Goal: Information Seeking & Learning: Compare options

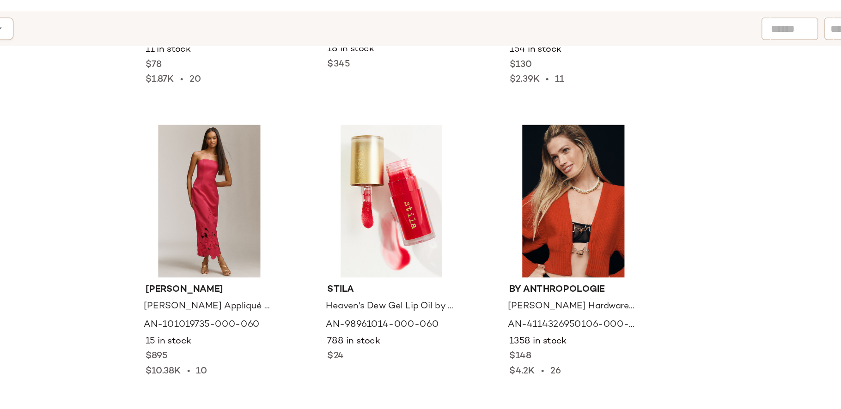
scroll to position [3176, 0]
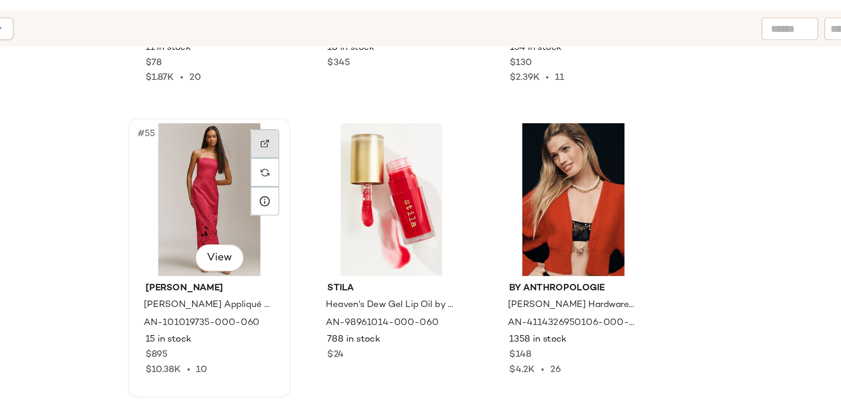
click at [421, 156] on div at bounding box center [422, 161] width 18 height 18
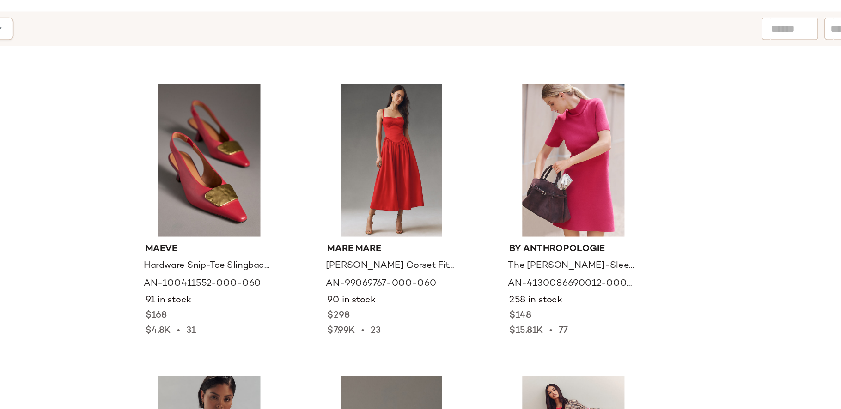
scroll to position [6279, 0]
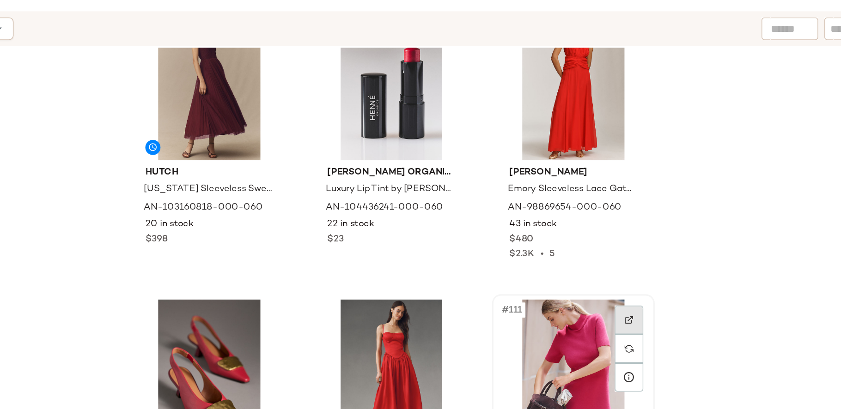
click at [638, 262] on div at bounding box center [644, 269] width 18 height 18
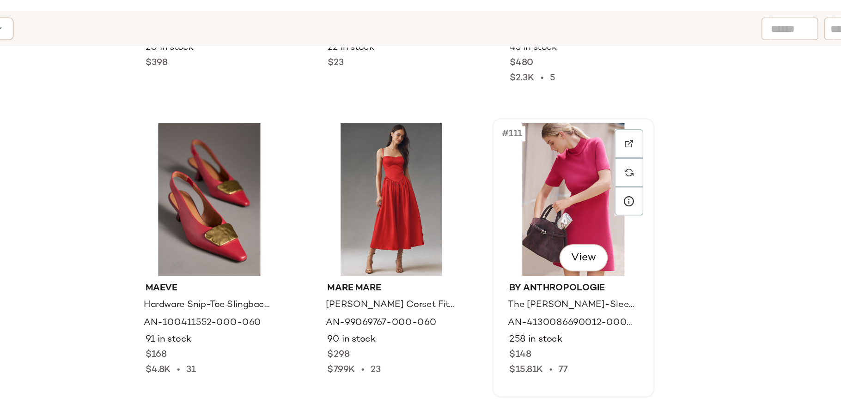
scroll to position [6395, 0]
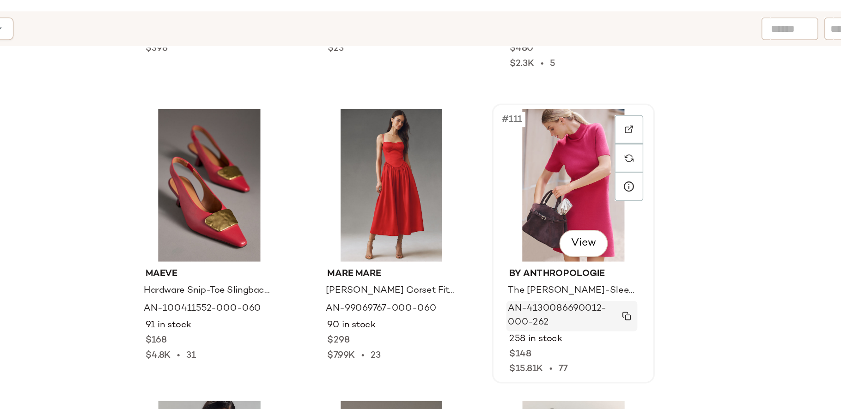
click at [643, 268] on button "button" at bounding box center [642, 266] width 13 height 8
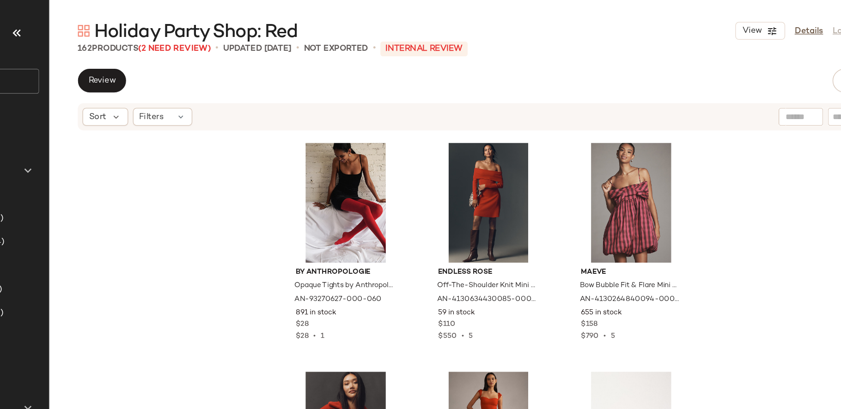
scroll to position [176, 0]
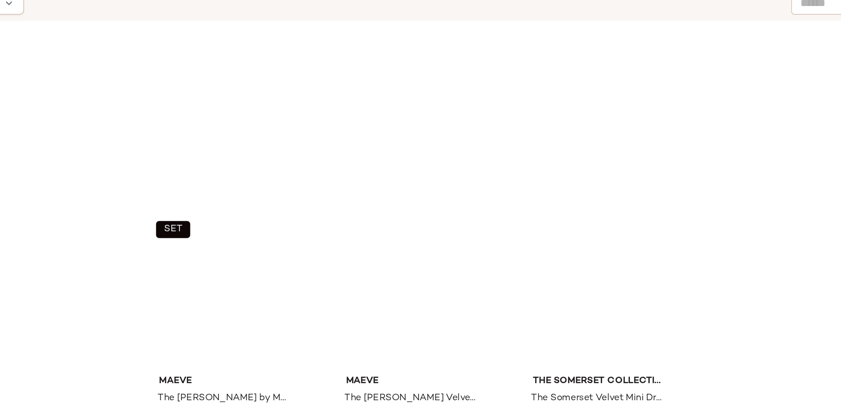
scroll to position [517, 0]
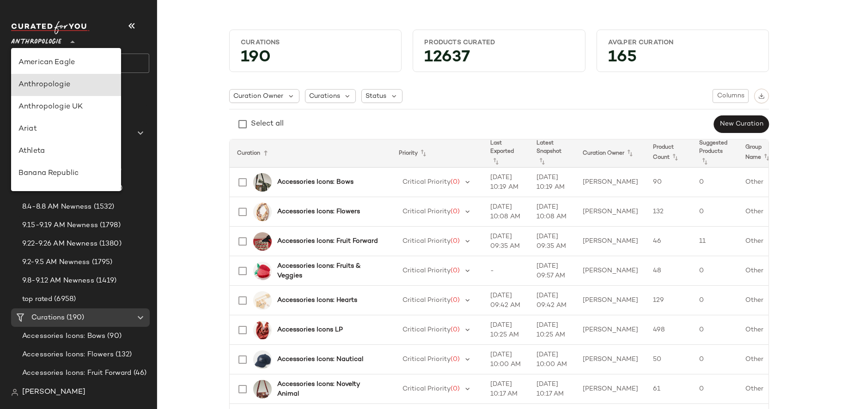
click at [55, 41] on span "Anthropologie" at bounding box center [36, 39] width 50 height 17
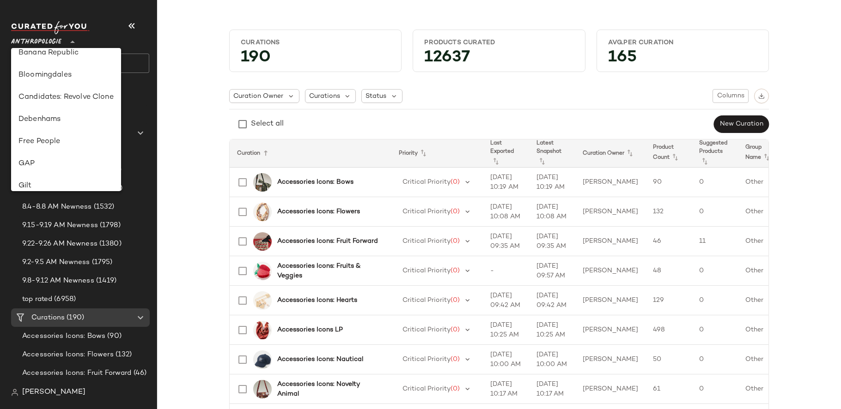
scroll to position [124, 0]
click at [76, 140] on div "Free People" at bounding box center [65, 138] width 95 height 11
type input "**"
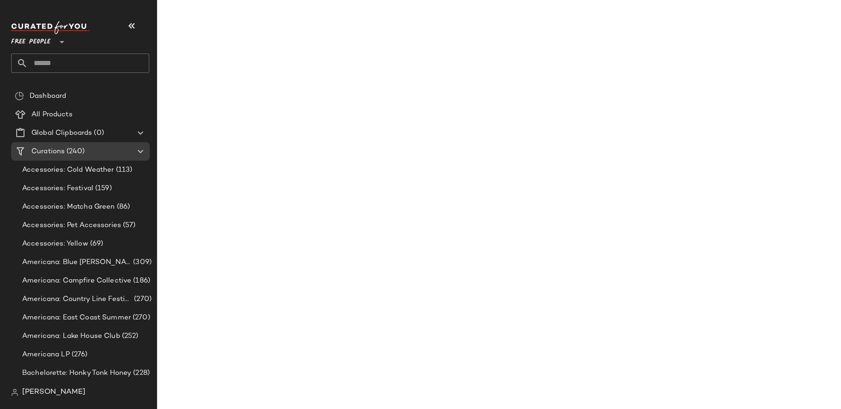
click at [58, 57] on input "text" at bounding box center [89, 63] width 122 height 19
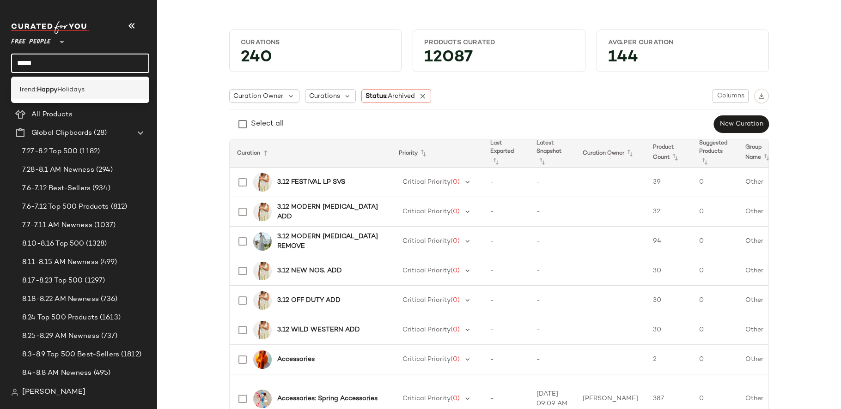
type input "*****"
click at [47, 94] on b "Happy" at bounding box center [47, 90] width 20 height 10
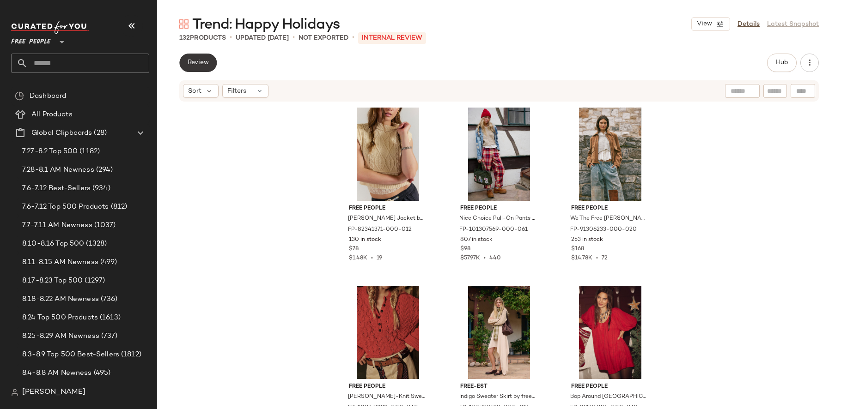
click at [210, 63] on button "Review" at bounding box center [197, 63] width 37 height 18
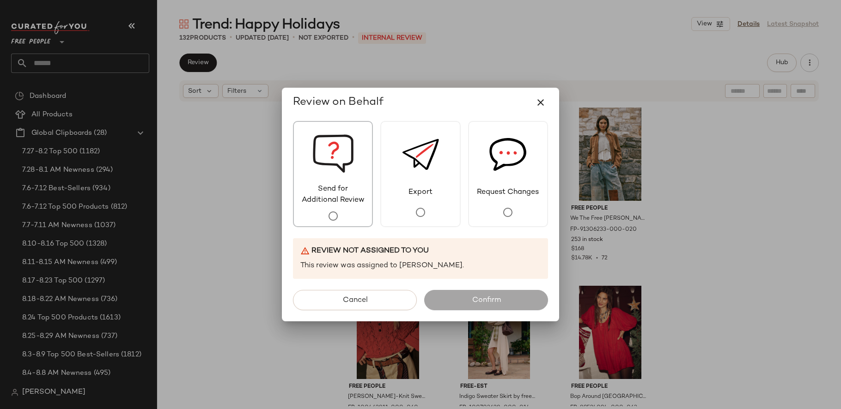
click at [316, 185] on span "Send for Additional Review" at bounding box center [333, 195] width 78 height 22
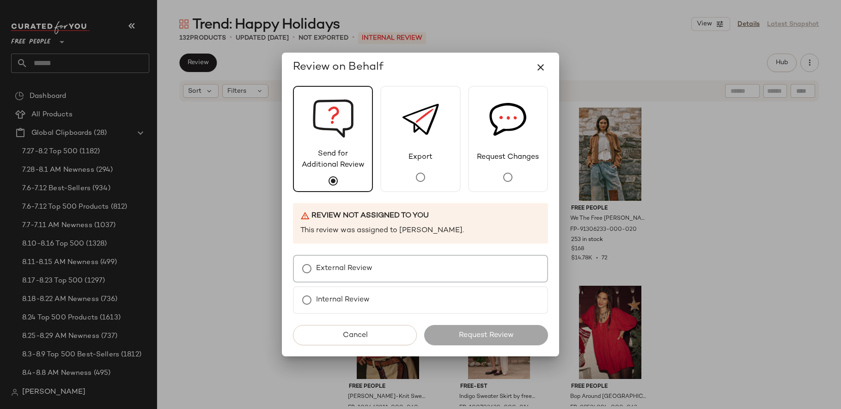
click at [363, 271] on label "External Review" at bounding box center [344, 269] width 56 height 18
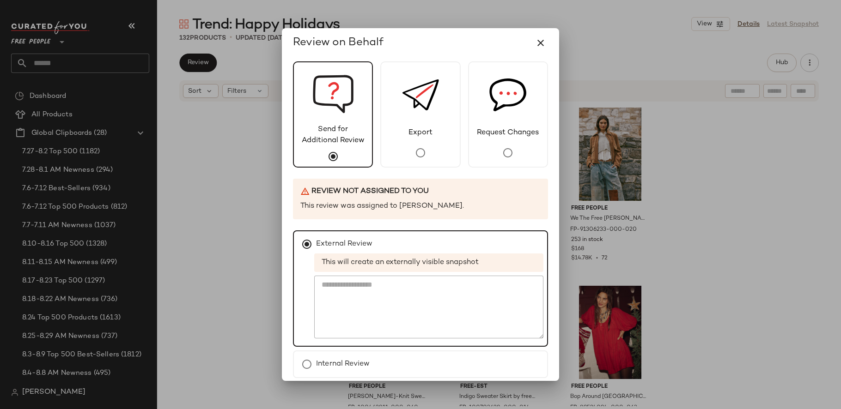
scroll to position [40, 0]
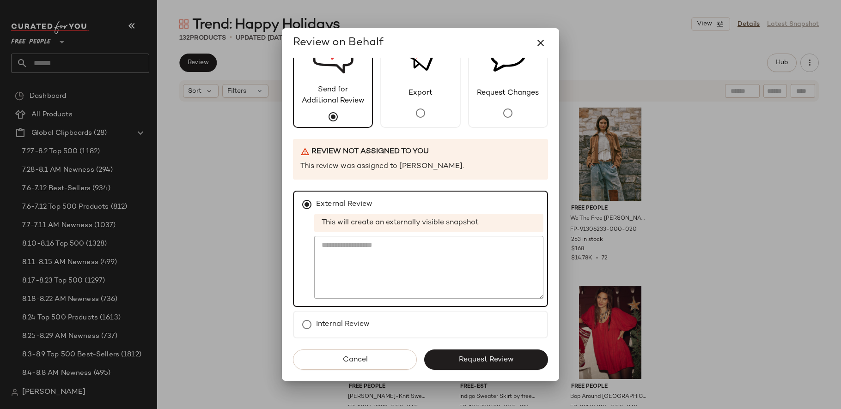
click at [484, 358] on span "Request Review" at bounding box center [485, 360] width 55 height 9
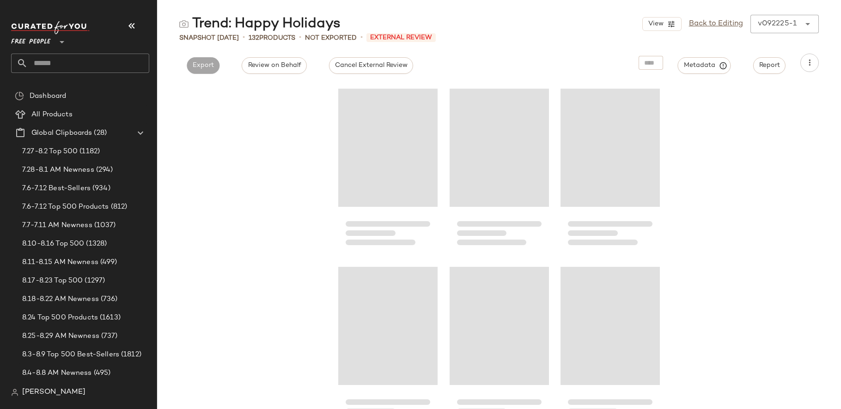
click at [91, 59] on input "text" at bounding box center [89, 63] width 122 height 19
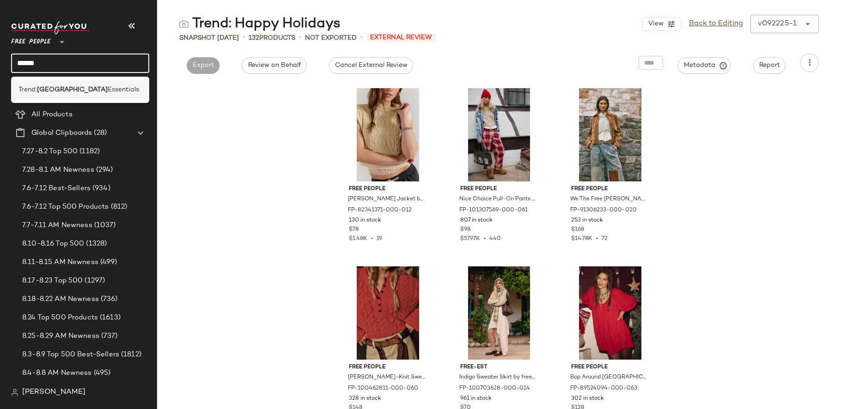
type input "******"
click at [96, 85] on div "Trend: London Essentials" at bounding box center [79, 90] width 123 height 10
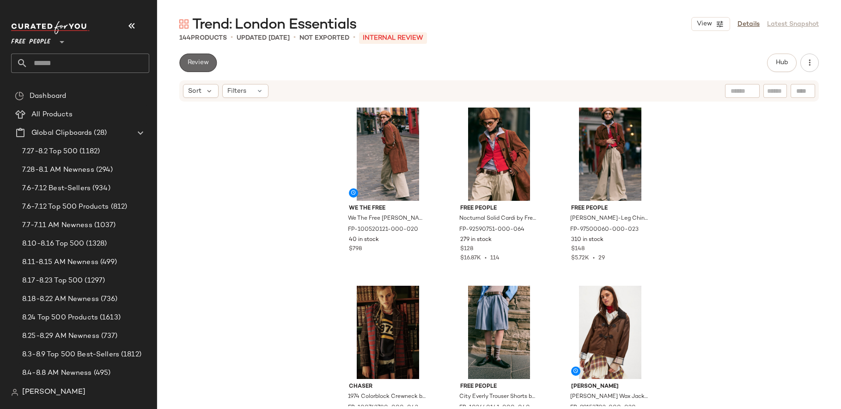
click at [191, 69] on button "Review" at bounding box center [197, 63] width 37 height 18
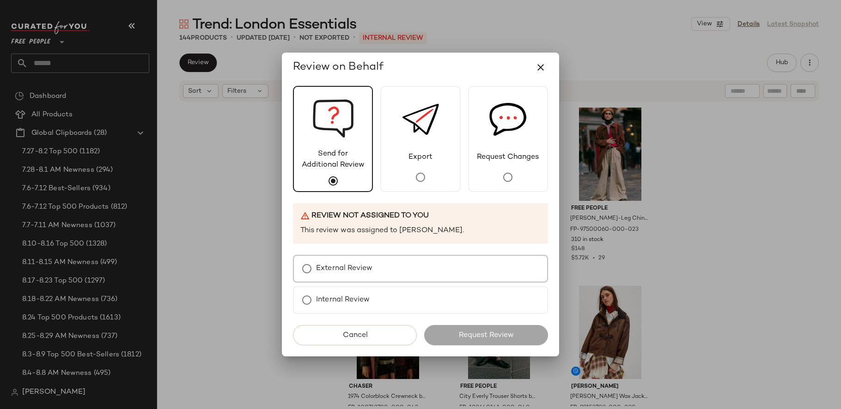
click at [374, 279] on div "External Review" at bounding box center [420, 269] width 255 height 28
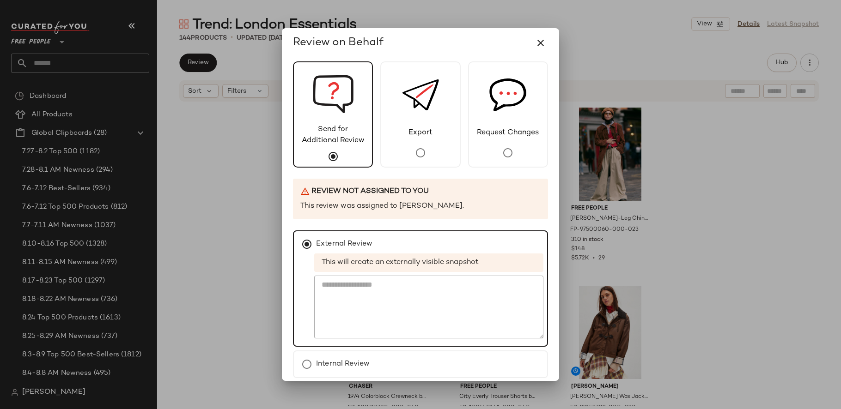
scroll to position [40, 0]
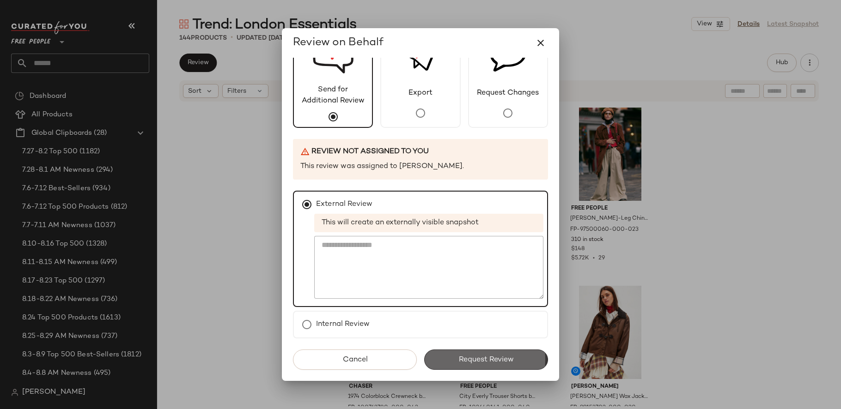
click at [484, 357] on span "Request Review" at bounding box center [485, 360] width 55 height 9
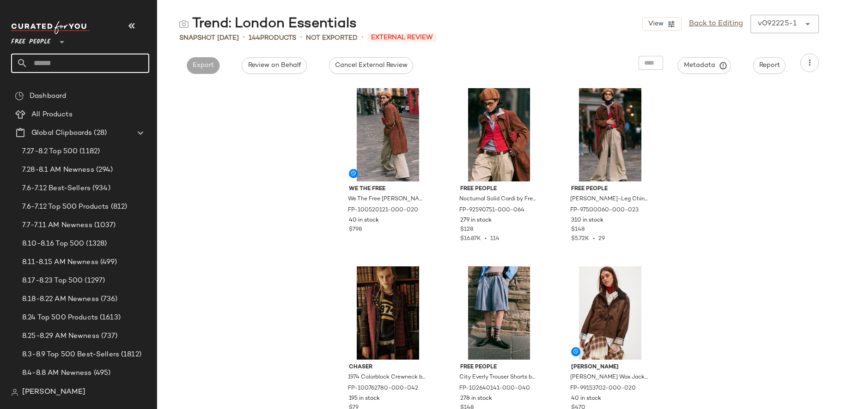
click at [95, 61] on input "text" at bounding box center [89, 63] width 122 height 19
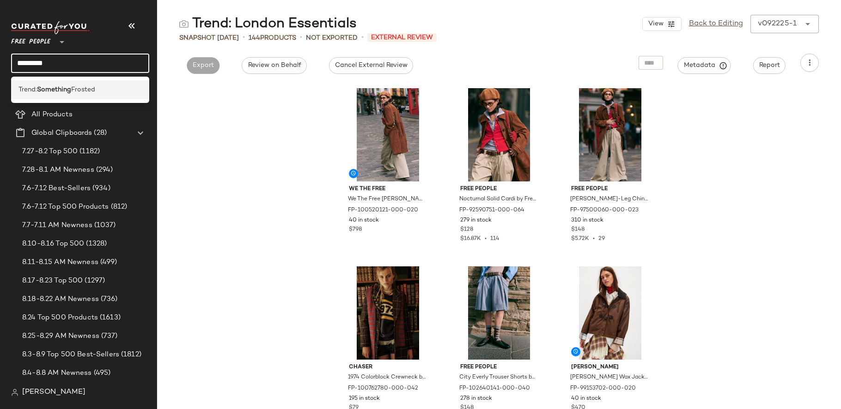
type input "*********"
click at [105, 85] on div "Trend: Something Frosted" at bounding box center [79, 90] width 123 height 10
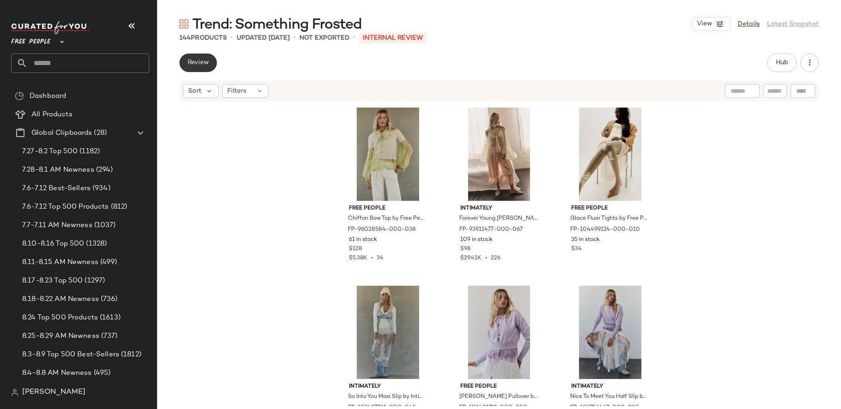
click at [195, 63] on span "Review" at bounding box center [198, 62] width 22 height 7
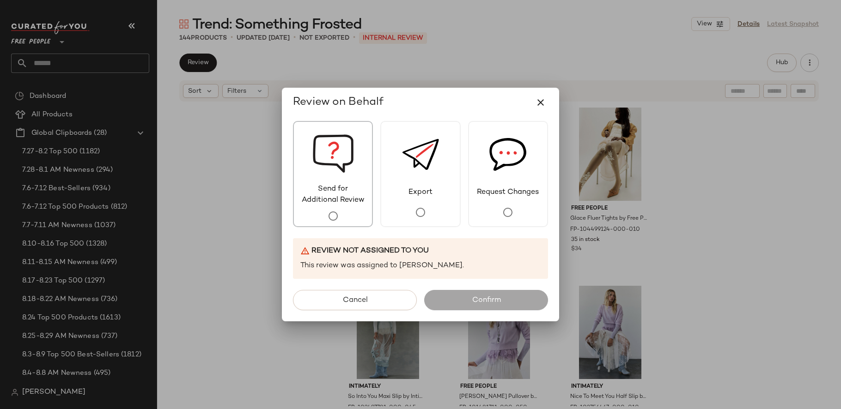
click at [332, 170] on img at bounding box center [333, 153] width 42 height 62
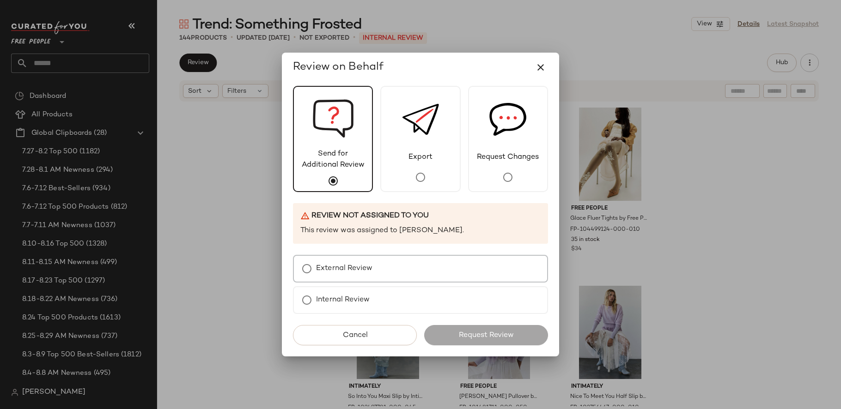
click at [371, 263] on label "External Review" at bounding box center [344, 269] width 56 height 18
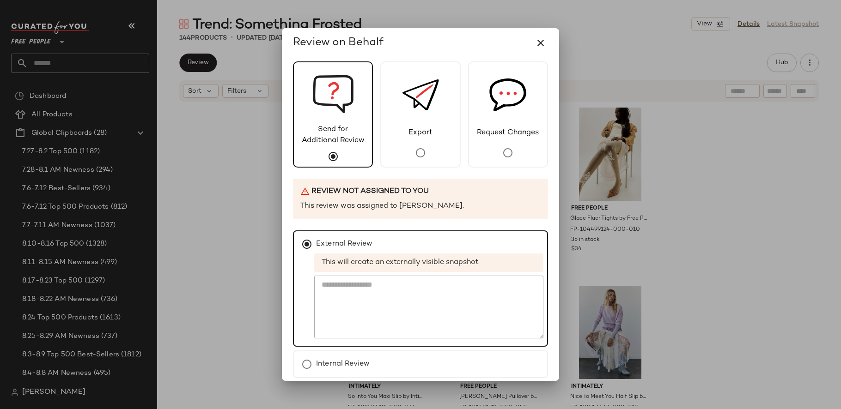
scroll to position [40, 0]
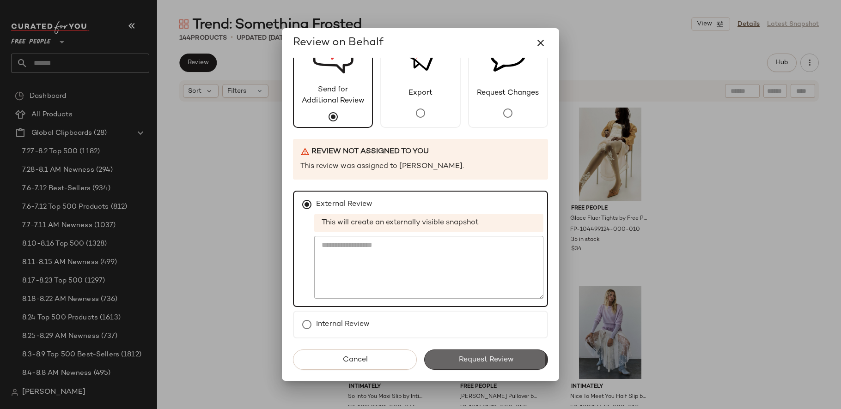
click at [493, 356] on span "Request Review" at bounding box center [485, 360] width 55 height 9
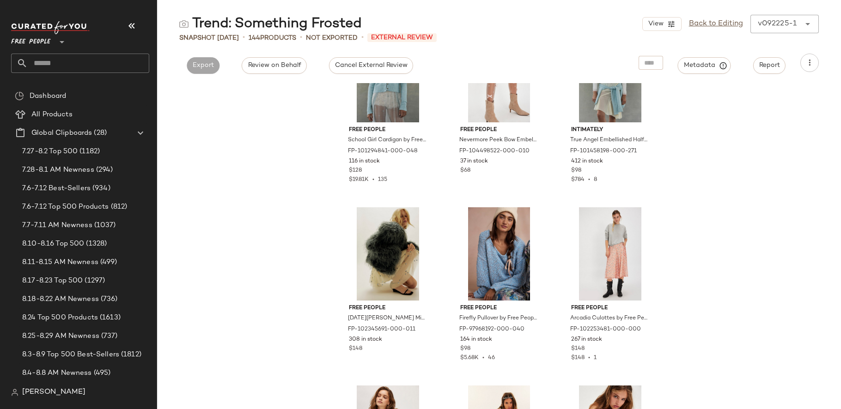
scroll to position [1412, 0]
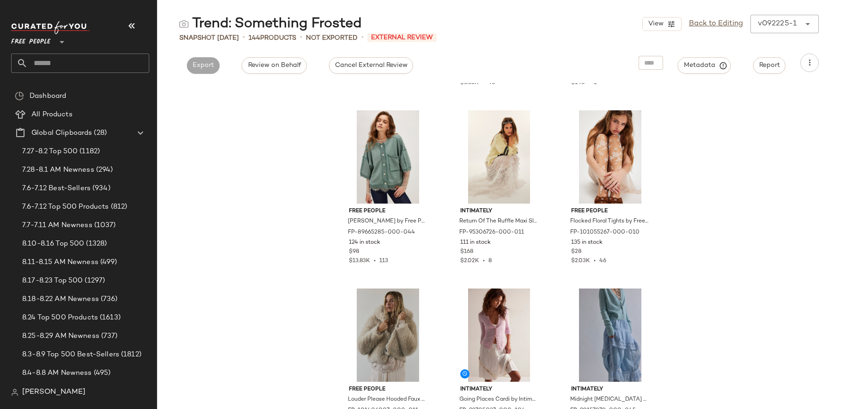
click at [93, 64] on input "text" at bounding box center [89, 63] width 122 height 19
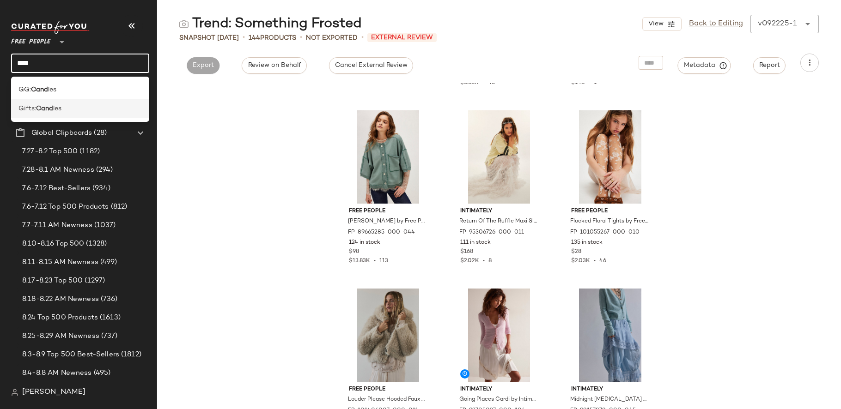
type input "****"
click at [81, 111] on div "Gifts: Cand les" at bounding box center [79, 109] width 123 height 10
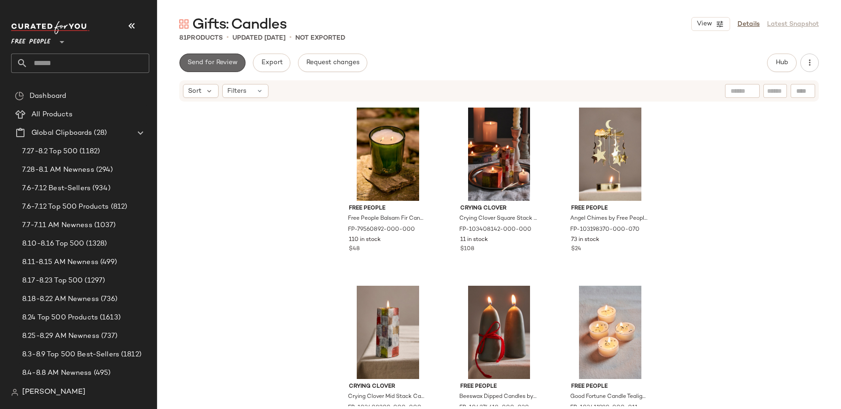
click at [229, 63] on span "Send for Review" at bounding box center [212, 62] width 50 height 7
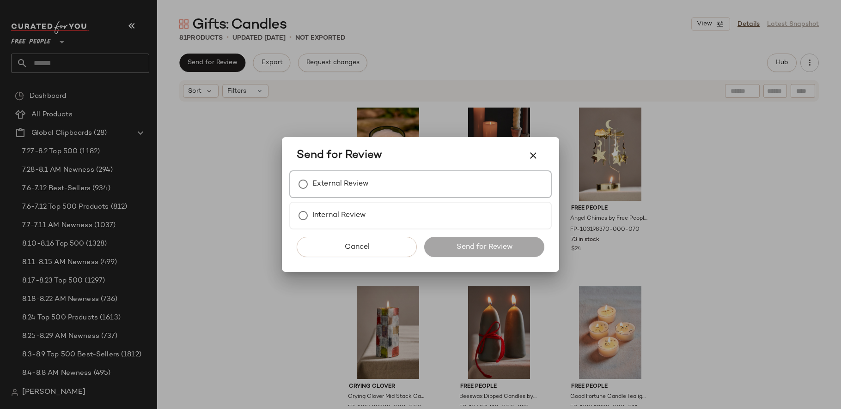
click at [337, 171] on div "External Review" at bounding box center [420, 184] width 262 height 28
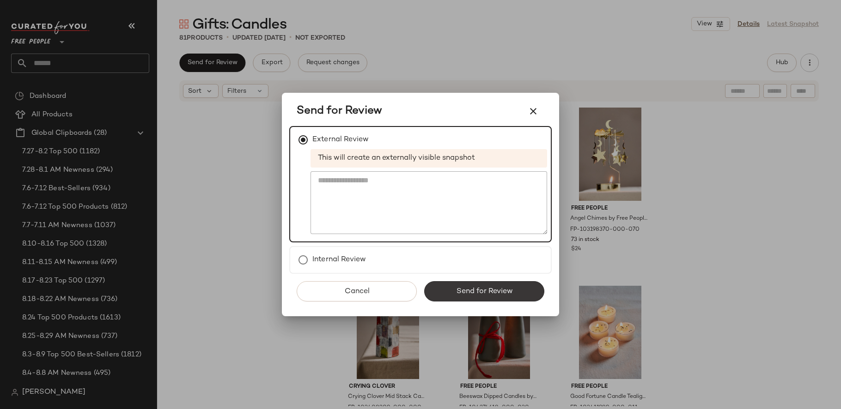
click at [457, 293] on span "Send for Review" at bounding box center [484, 291] width 57 height 9
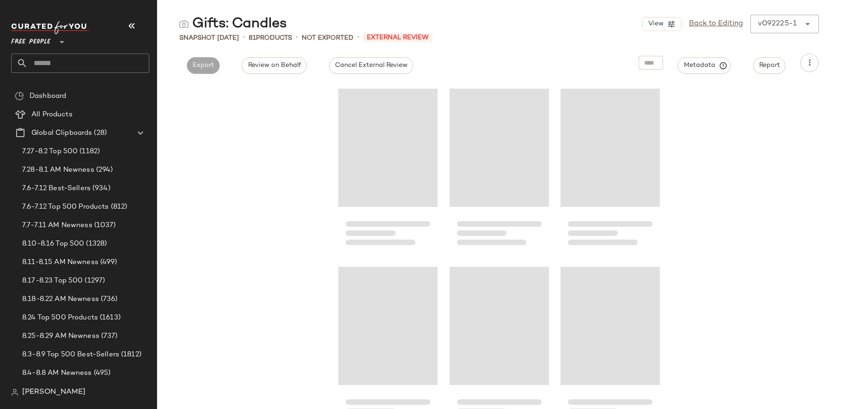
click at [106, 65] on input "text" at bounding box center [89, 63] width 122 height 19
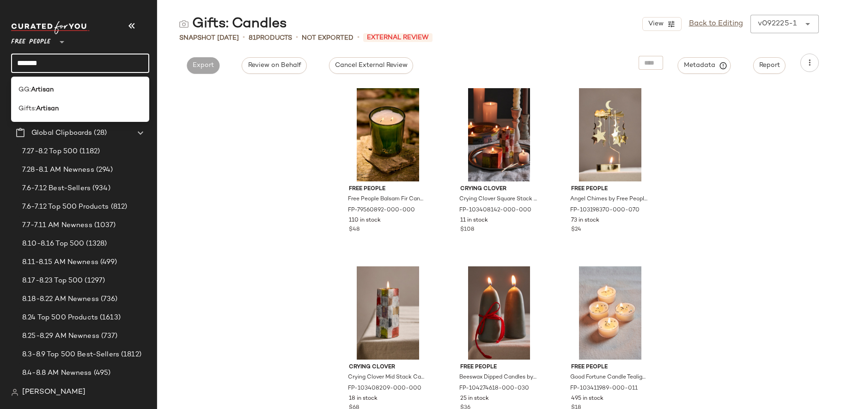
type input "*******"
click at [91, 118] on div "GG: Artisan Gifts: Artisan" at bounding box center [80, 99] width 138 height 45
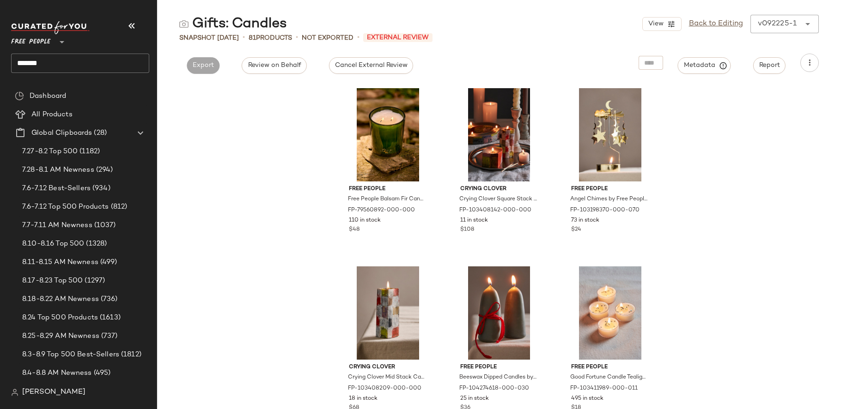
click at [84, 56] on input "*******" at bounding box center [80, 63] width 138 height 19
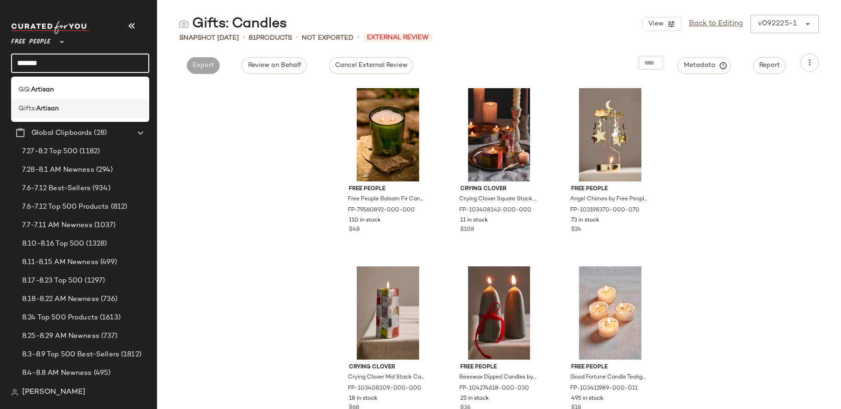
click at [82, 105] on div "Gifts: Artisan" at bounding box center [79, 109] width 123 height 10
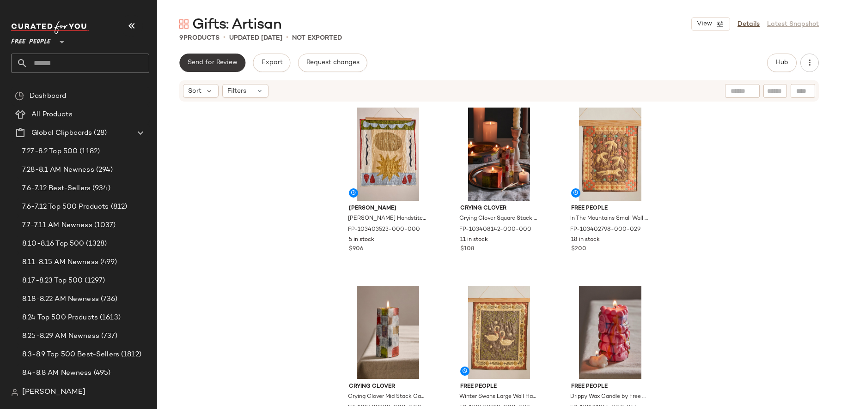
click at [222, 59] on span "Send for Review" at bounding box center [212, 62] width 50 height 7
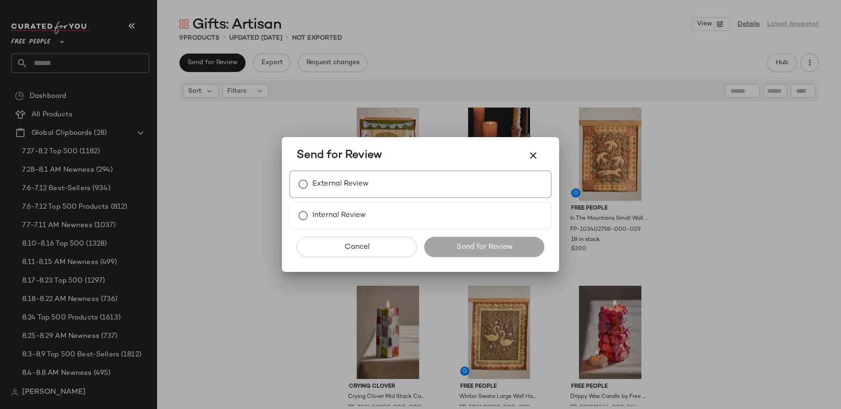
click at [365, 191] on label "External Review" at bounding box center [340, 184] width 56 height 18
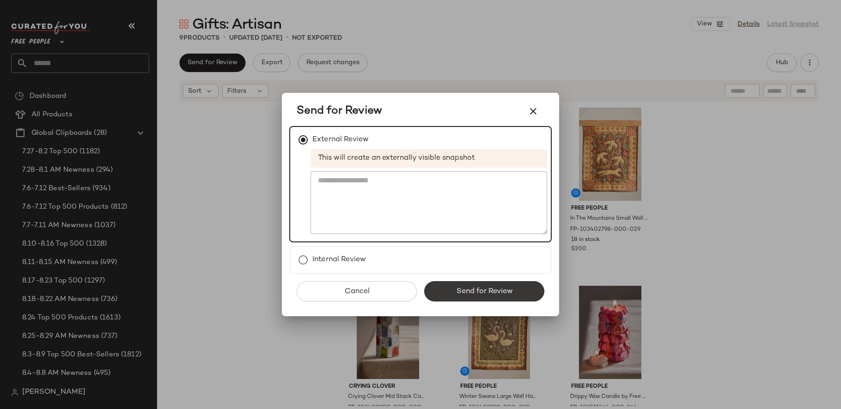
click at [492, 300] on button "Send for Review" at bounding box center [484, 291] width 120 height 20
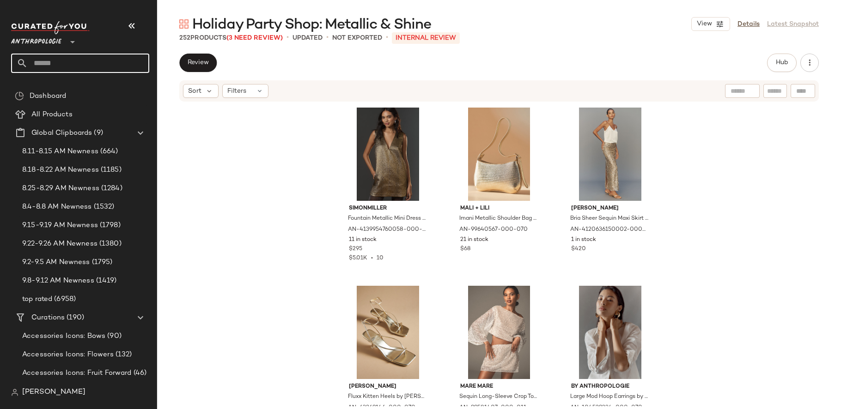
click at [124, 70] on input "text" at bounding box center [89, 63] width 122 height 19
paste input "**********"
type input "**********"
click at [280, 148] on div "SIMONMILLER Fountain Metallic Mini Dress by SIMONMILLER in Gold, Women's, Size:…" at bounding box center [499, 255] width 684 height 304
click at [134, 64] on input "**********" at bounding box center [80, 63] width 138 height 19
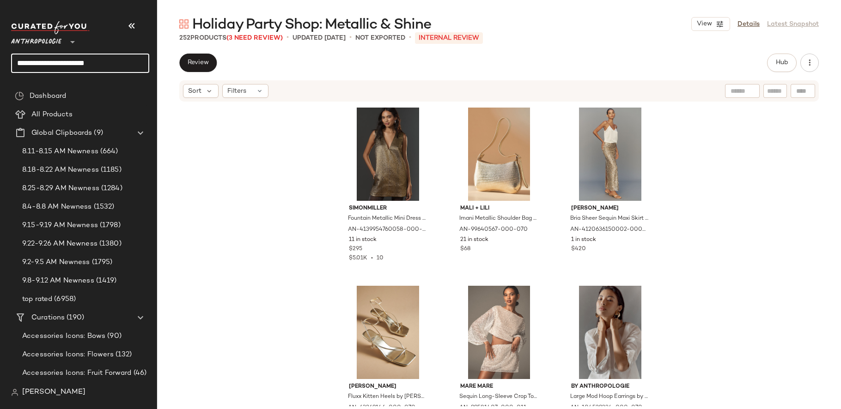
click at [134, 64] on input "**********" at bounding box center [80, 63] width 138 height 19
click at [61, 106] on Products "All Products" at bounding box center [80, 114] width 139 height 18
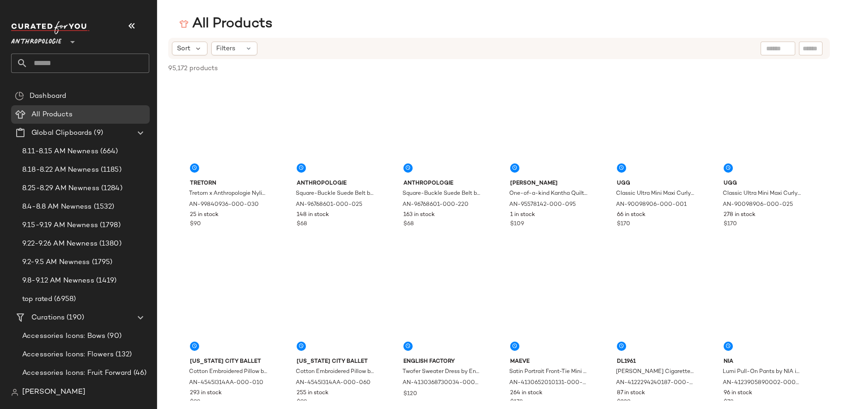
click at [806, 51] on input "text" at bounding box center [811, 49] width 16 height 10
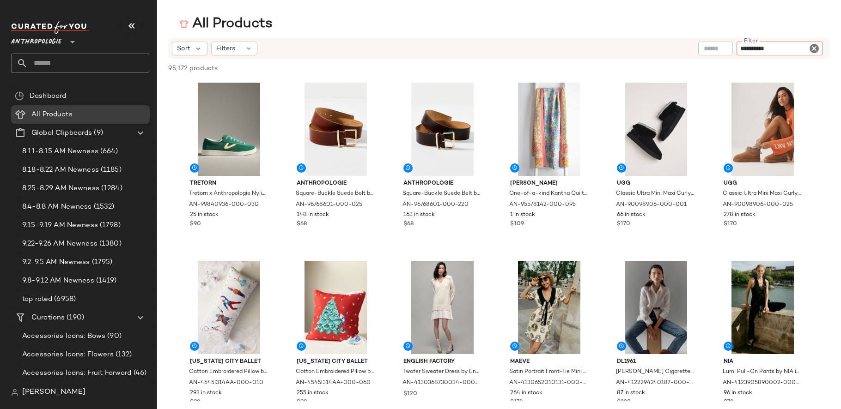
type input "**********"
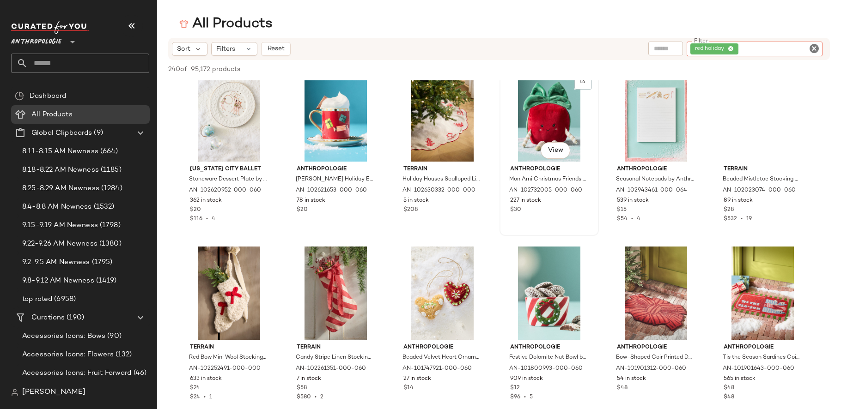
scroll to position [1588, 0]
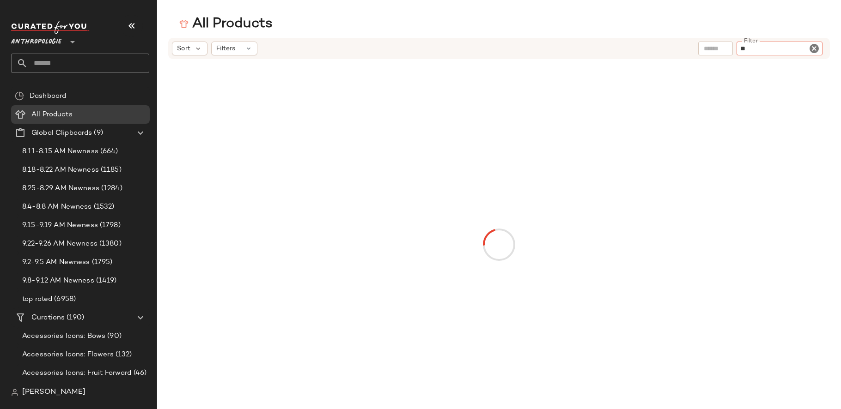
type input "*"
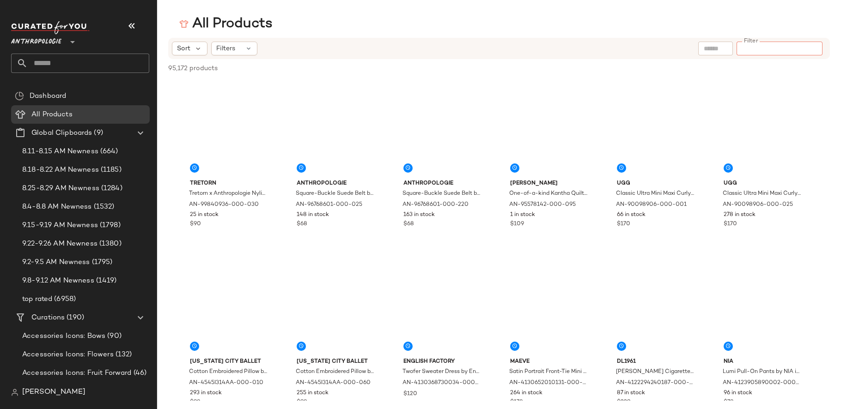
click at [717, 47] on input "text" at bounding box center [716, 49] width 24 height 10
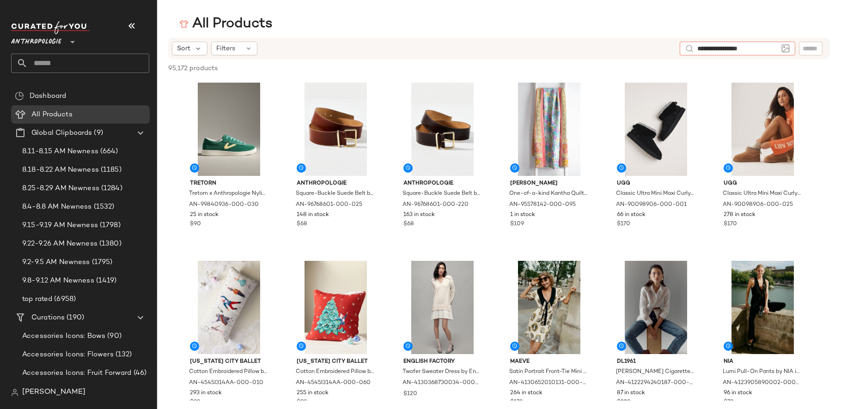
type input "**********"
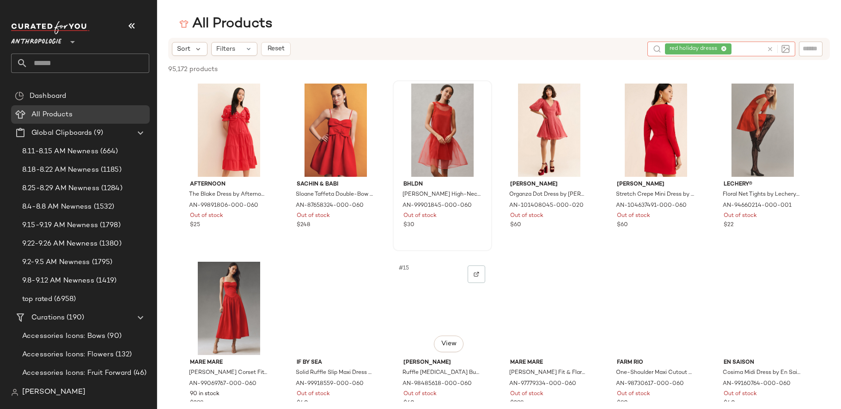
scroll to position [179, 0]
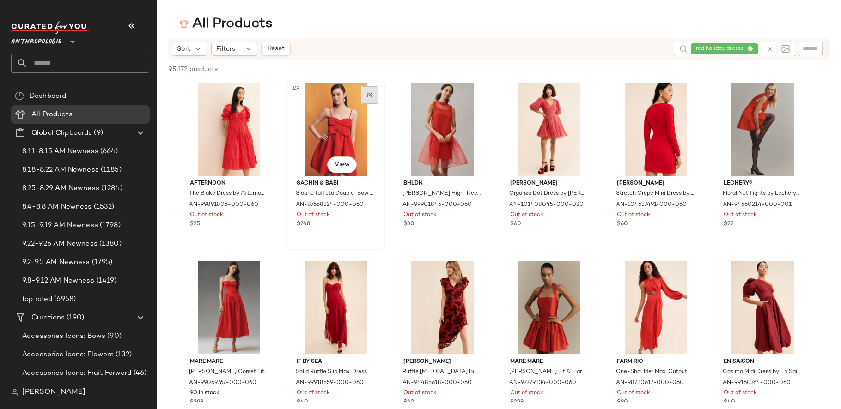
click at [371, 93] on img at bounding box center [370, 95] width 6 height 6
click at [232, 58] on div "Sort Filters Reset red holiday dresss" at bounding box center [499, 49] width 662 height 22
click at [231, 49] on span "Filters" at bounding box center [225, 49] width 19 height 10
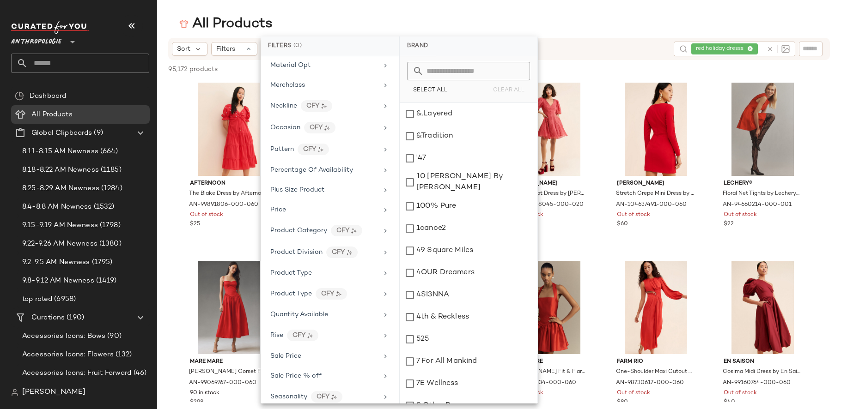
scroll to position [0, 0]
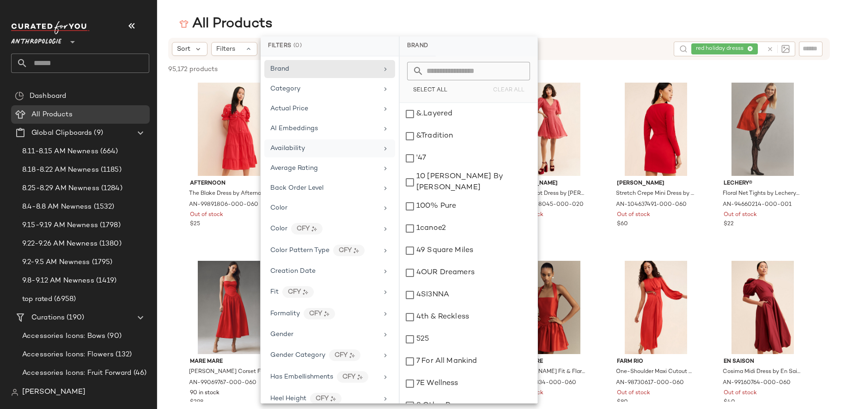
click at [335, 150] on div "Availability" at bounding box center [324, 149] width 108 height 10
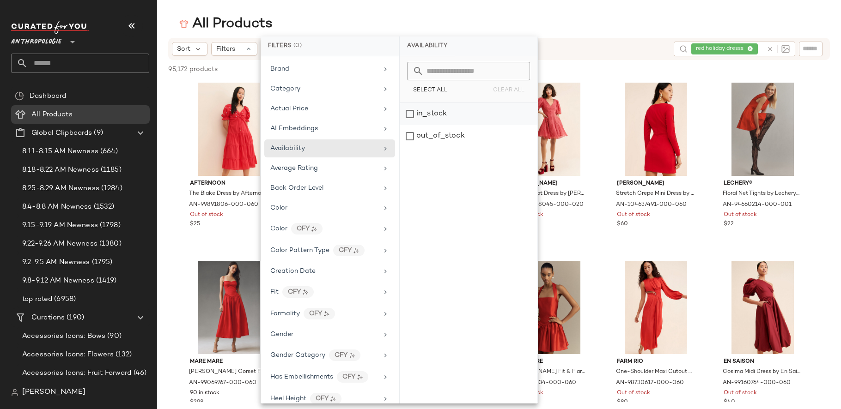
click at [438, 116] on div "in_stock" at bounding box center [469, 114] width 138 height 22
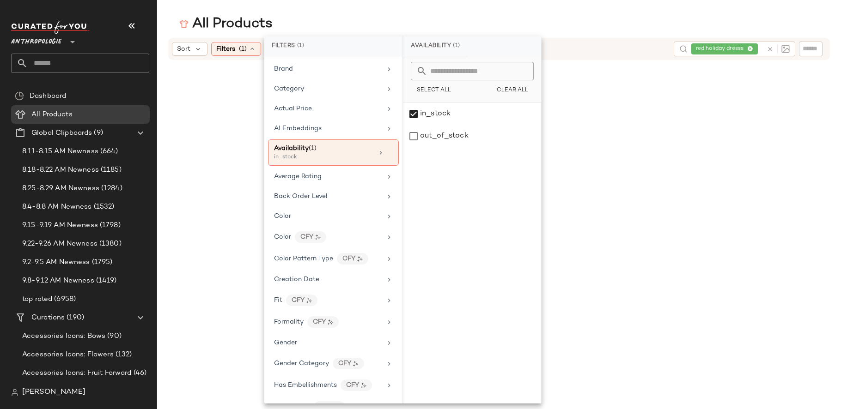
click at [178, 244] on div "Sort Filters (1) Reset red holiday dresss" at bounding box center [499, 223] width 684 height 371
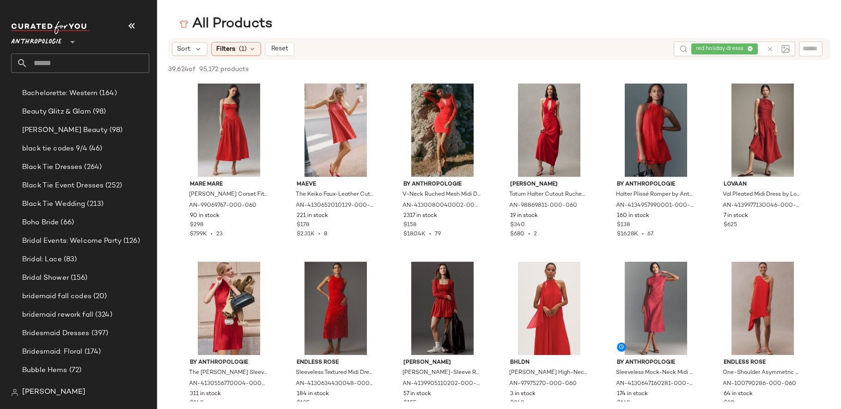
scroll to position [754, 0]
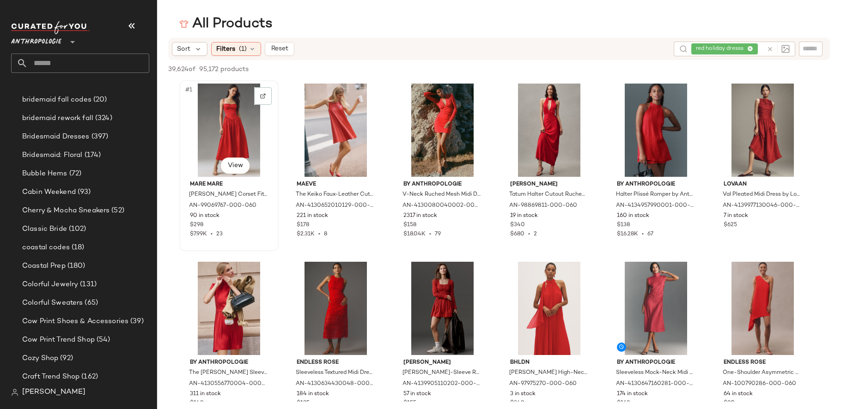
click at [244, 146] on div "#1 View" at bounding box center [228, 130] width 93 height 93
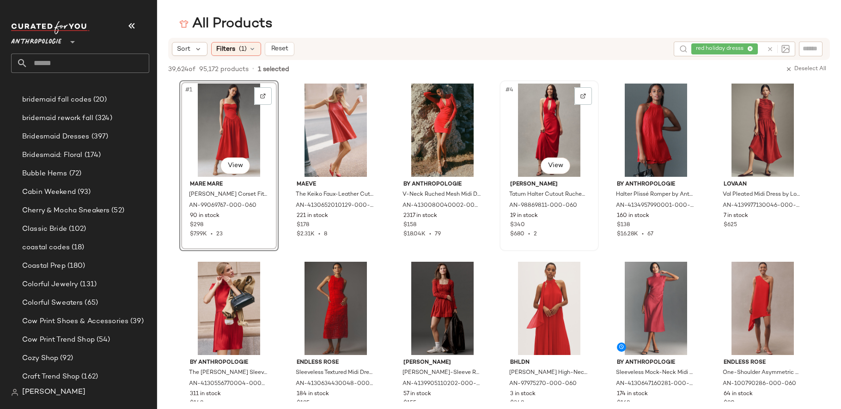
click at [535, 134] on div "#4 View" at bounding box center [549, 130] width 93 height 93
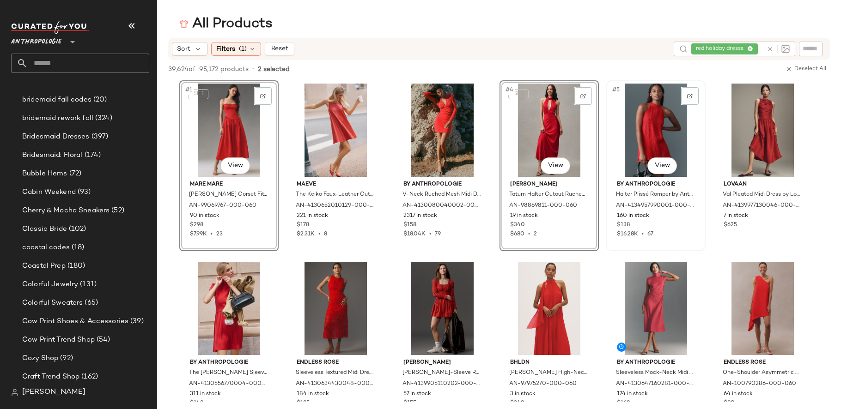
click at [650, 138] on div "#5 View" at bounding box center [655, 130] width 93 height 93
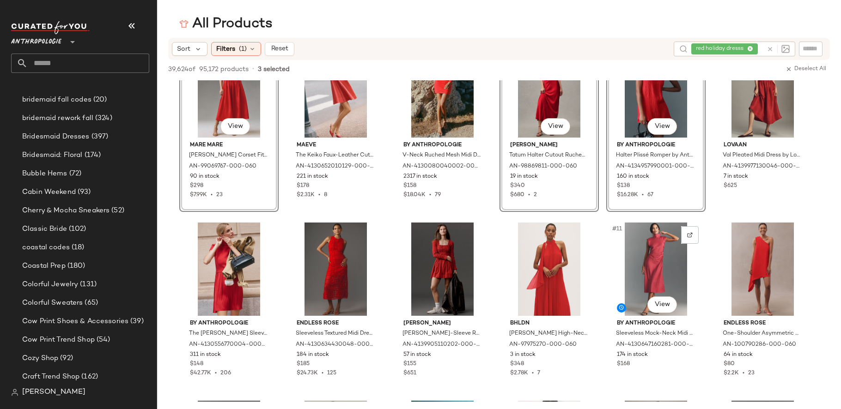
scroll to position [0, 0]
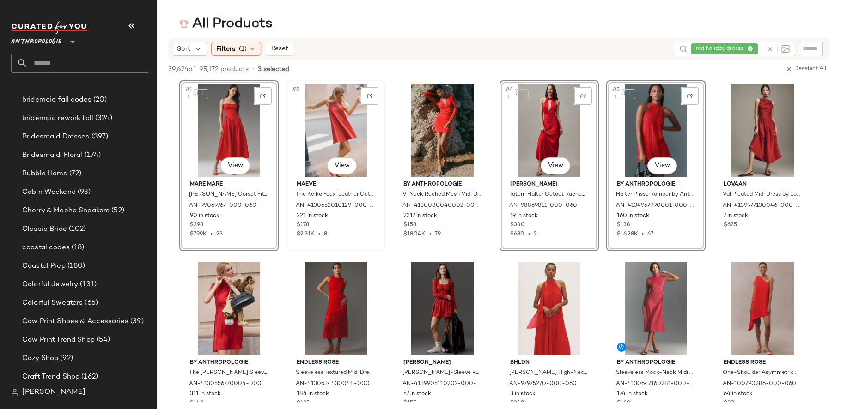
click at [344, 140] on div "#2 View" at bounding box center [335, 130] width 93 height 93
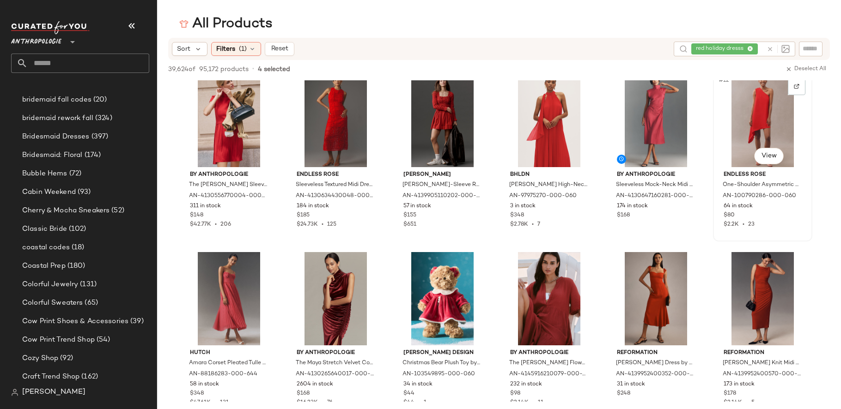
scroll to position [188, 0]
click at [749, 113] on div "#12 View" at bounding box center [762, 120] width 93 height 93
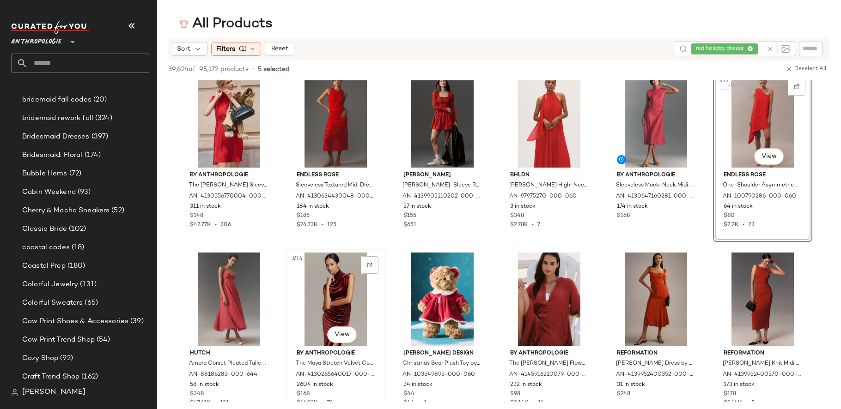
click at [338, 310] on div "#14 View" at bounding box center [335, 299] width 93 height 93
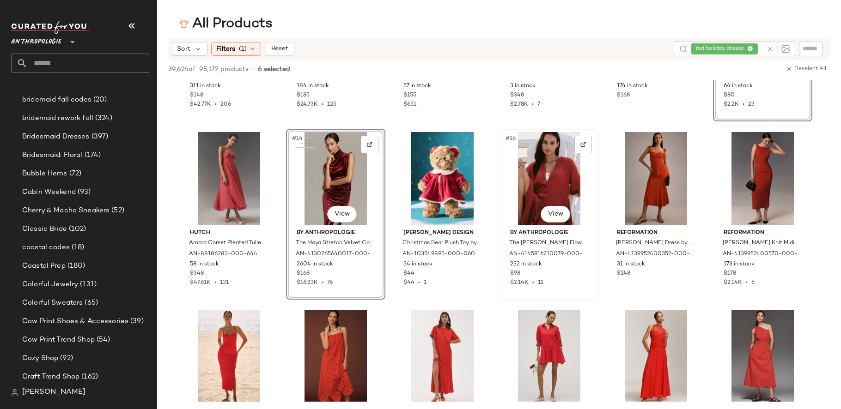
scroll to position [309, 0]
click at [655, 199] on div "#17 View" at bounding box center [655, 178] width 93 height 93
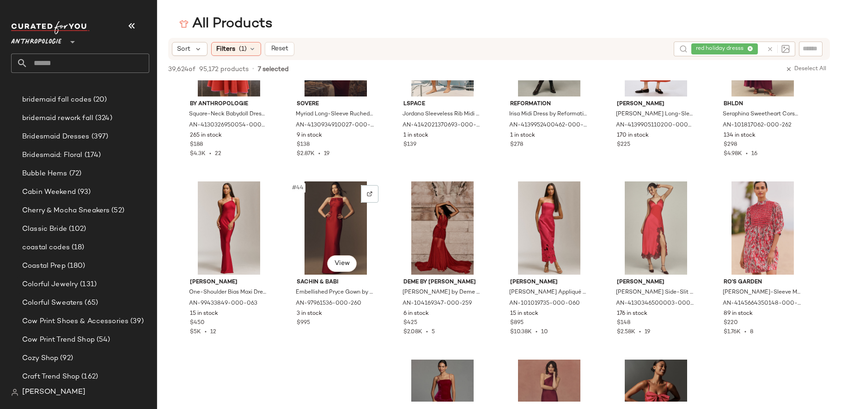
scroll to position [1151, 0]
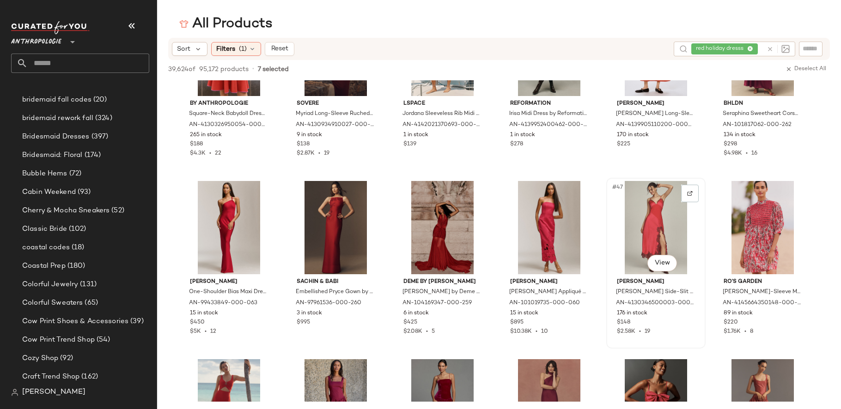
click at [636, 230] on div "#47 View" at bounding box center [655, 227] width 93 height 93
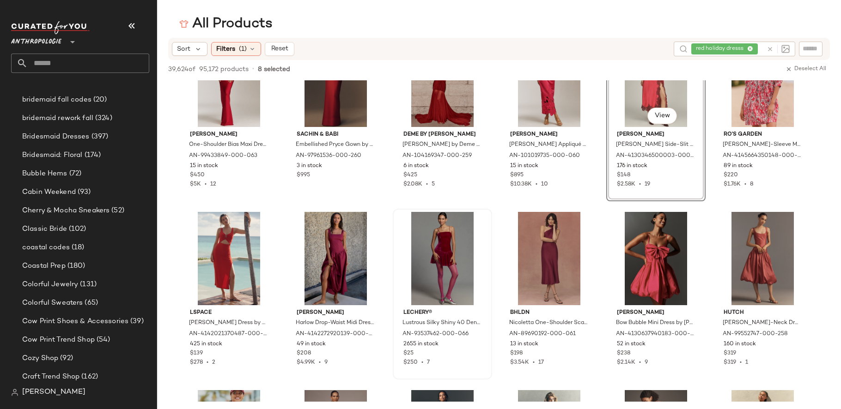
scroll to position [1300, 0]
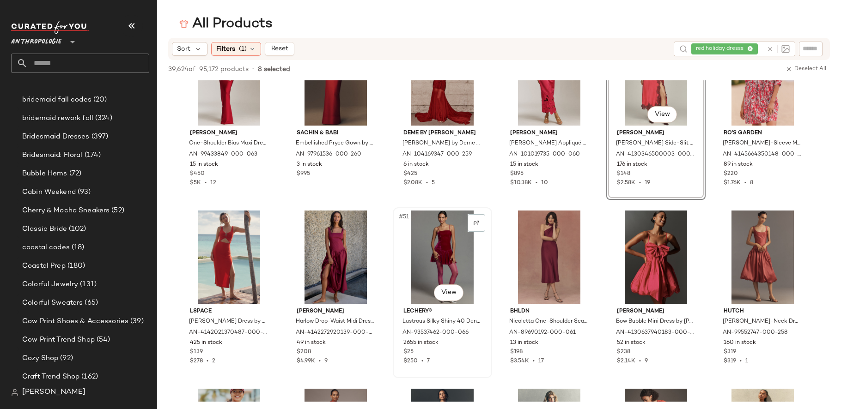
click at [441, 259] on div "#51 View" at bounding box center [442, 257] width 93 height 93
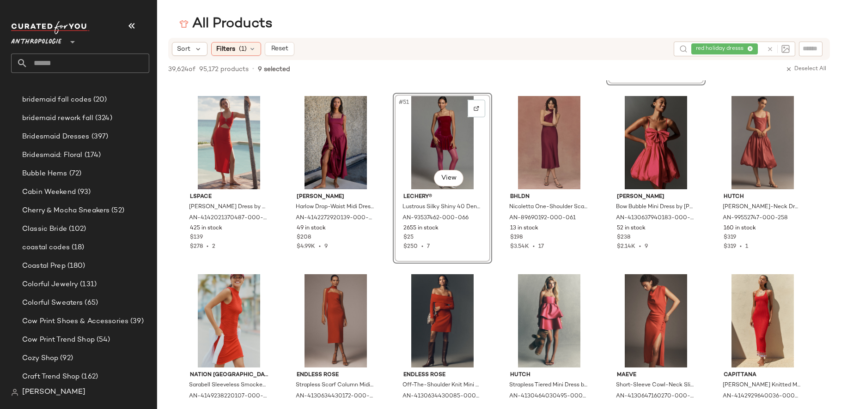
scroll to position [1427, 0]
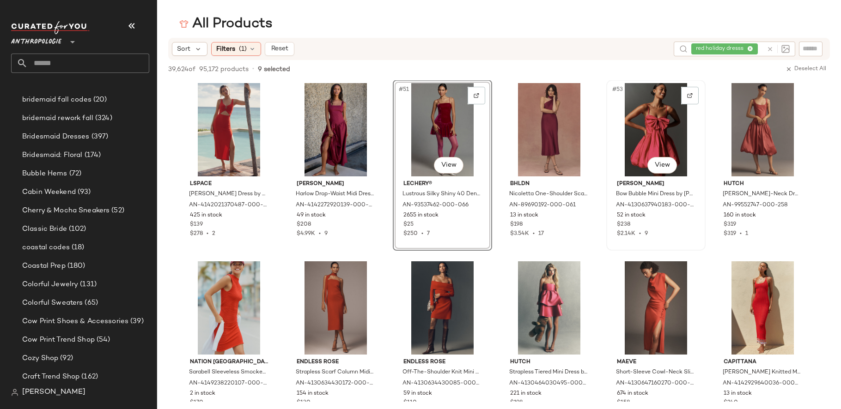
click at [649, 123] on div "#53 View" at bounding box center [655, 129] width 93 height 93
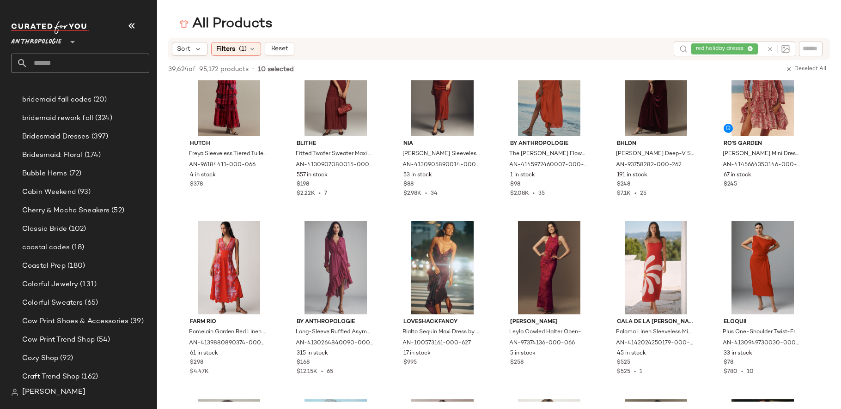
scroll to position [2147, 0]
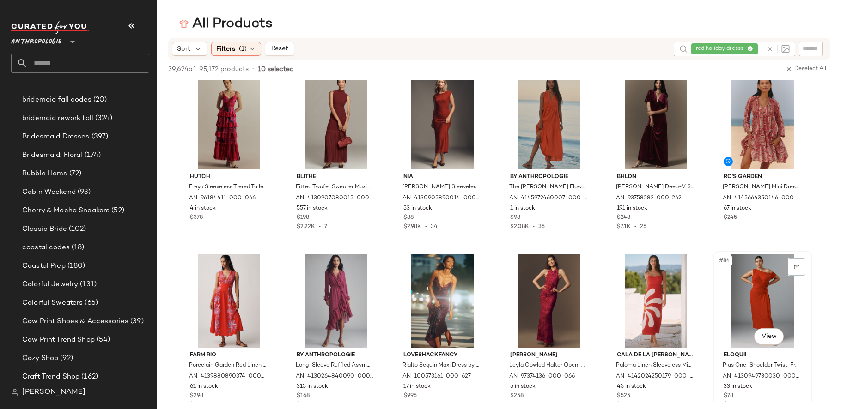
click at [730, 316] on div "#84 View" at bounding box center [762, 301] width 93 height 93
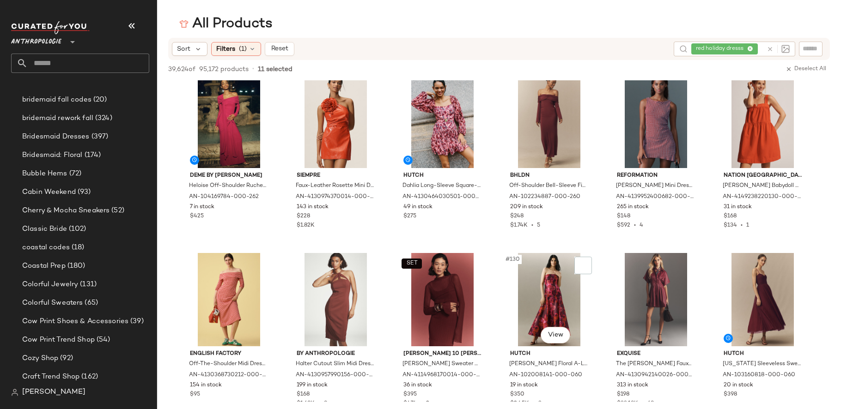
scroll to position [3576, 0]
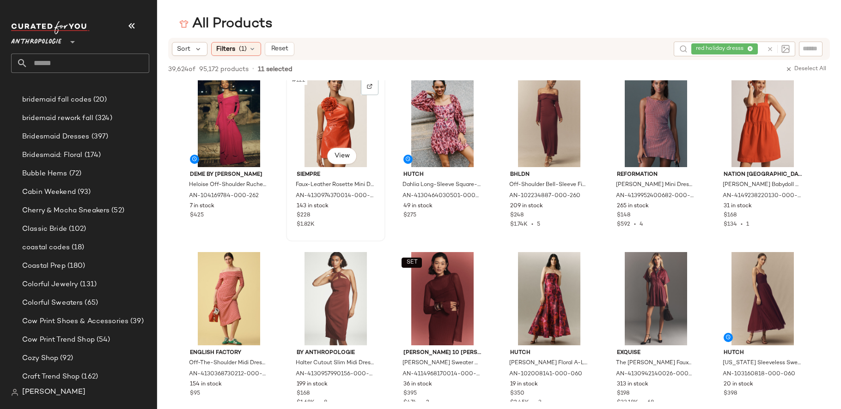
click at [322, 139] on div "#122 View" at bounding box center [335, 120] width 93 height 93
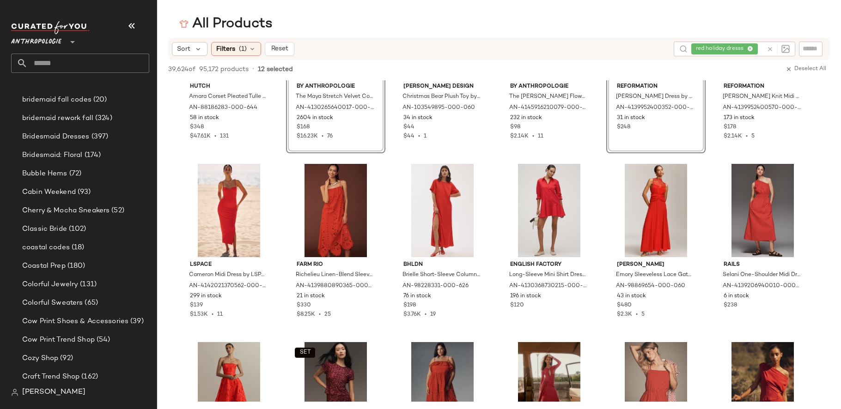
scroll to position [0, 0]
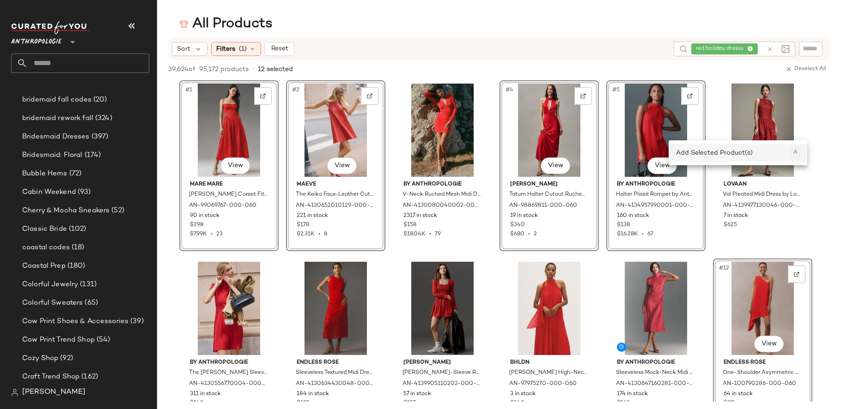
click at [691, 152] on div "Add Selected Product(s) A" at bounding box center [738, 153] width 124 height 18
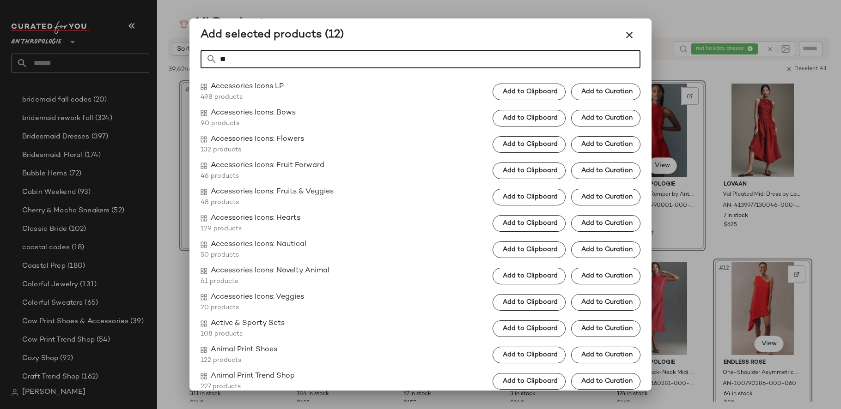
type input "*"
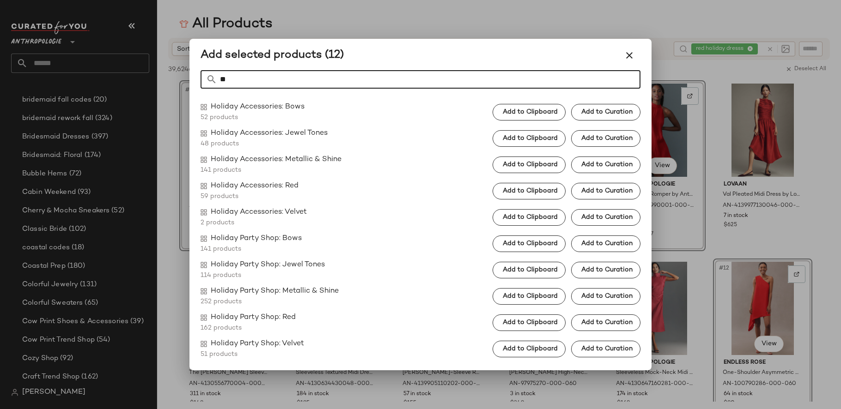
type input "*"
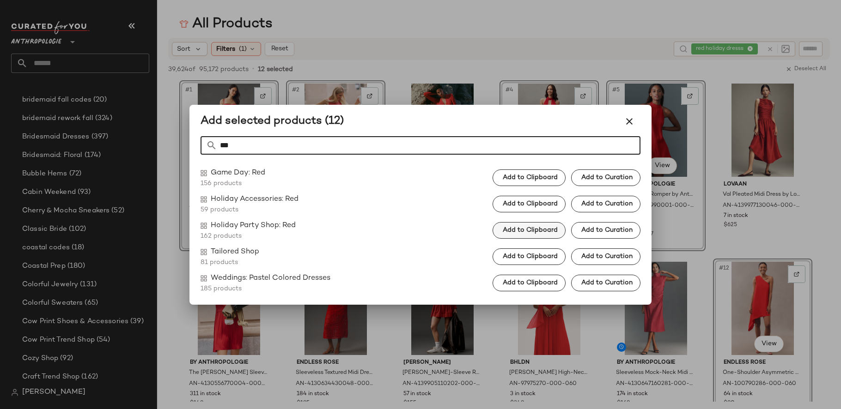
type input "***"
click at [533, 229] on span "Add to Clipboard" at bounding box center [529, 230] width 55 height 7
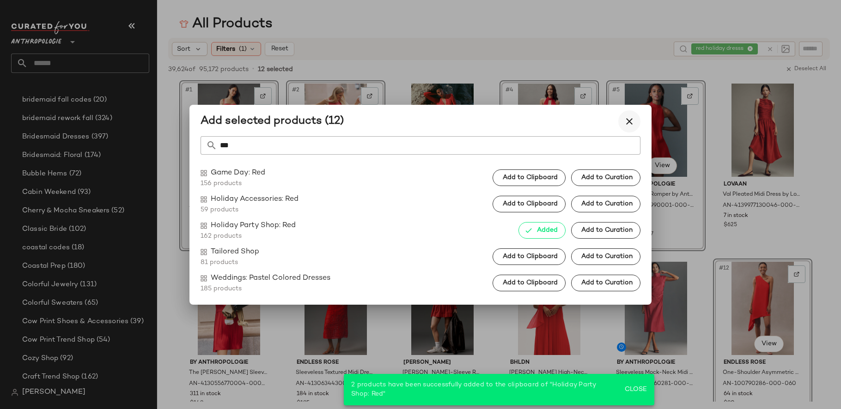
click at [627, 120] on icon "button" at bounding box center [629, 121] width 11 height 11
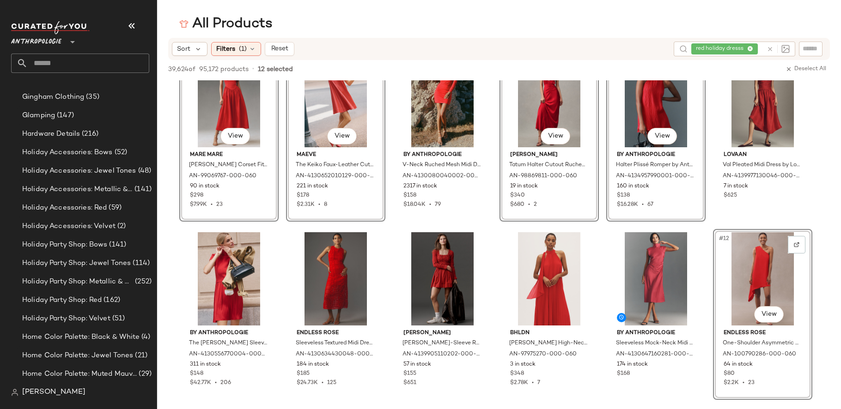
scroll to position [1719, 0]
click at [109, 298] on span "(162)" at bounding box center [111, 299] width 18 height 11
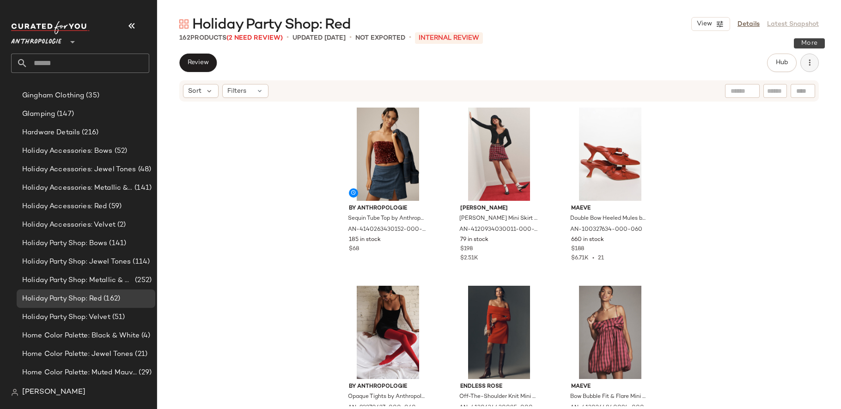
click at [811, 69] on button "button" at bounding box center [809, 63] width 18 height 18
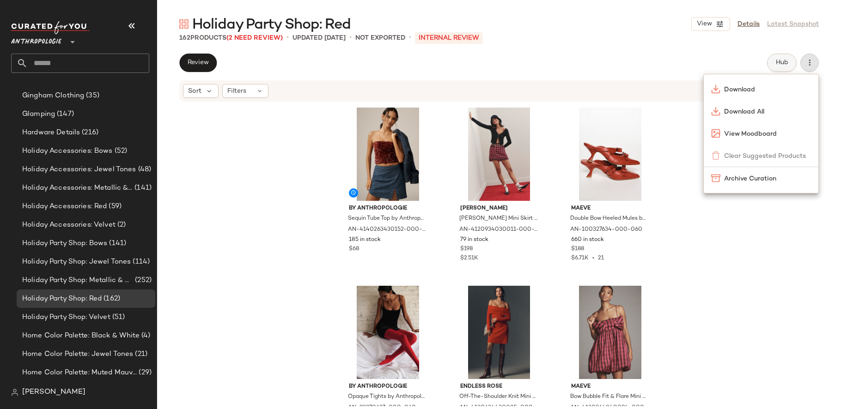
click at [789, 66] on button "Hub" at bounding box center [782, 63] width 30 height 18
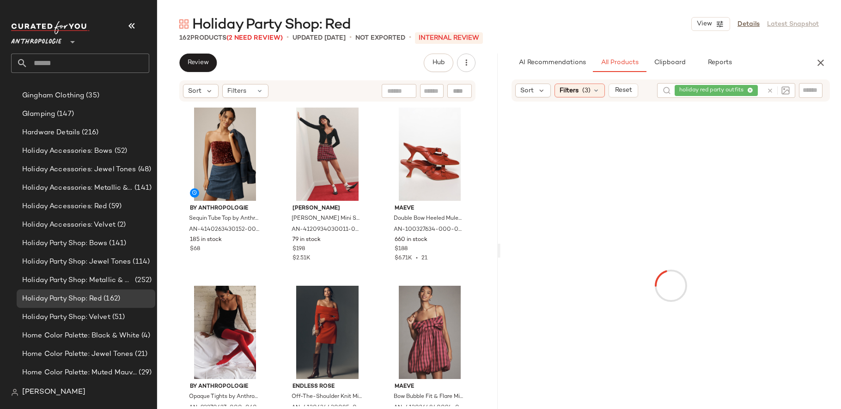
click at [673, 52] on div "Holiday Party Shop: Red View Details Latest Snapshot 162 Products (2 Need Revie…" at bounding box center [499, 212] width 684 height 395
click at [673, 58] on button "Clipboard" at bounding box center [669, 63] width 46 height 18
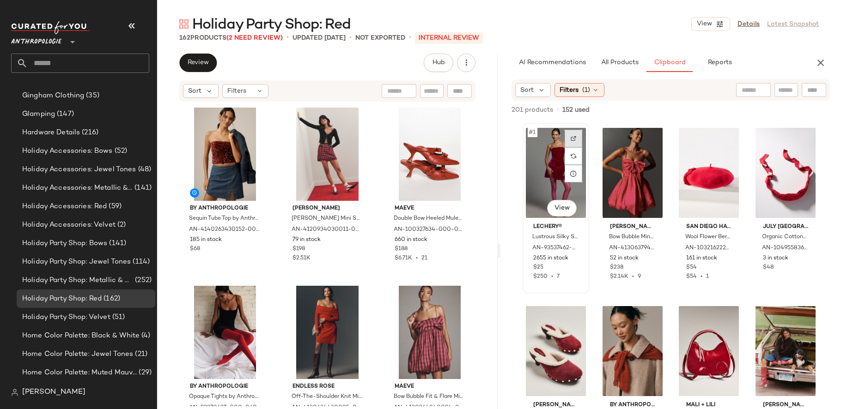
click at [574, 132] on div at bounding box center [574, 139] width 18 height 18
click at [547, 178] on div "#1 View" at bounding box center [556, 172] width 60 height 93
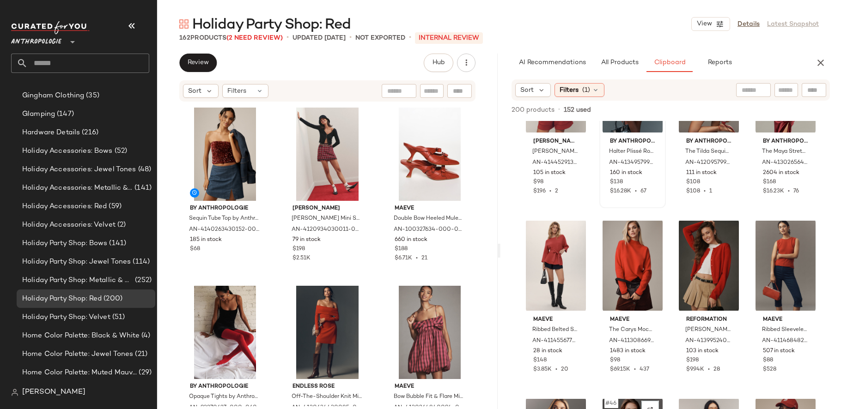
scroll to position [1705, 0]
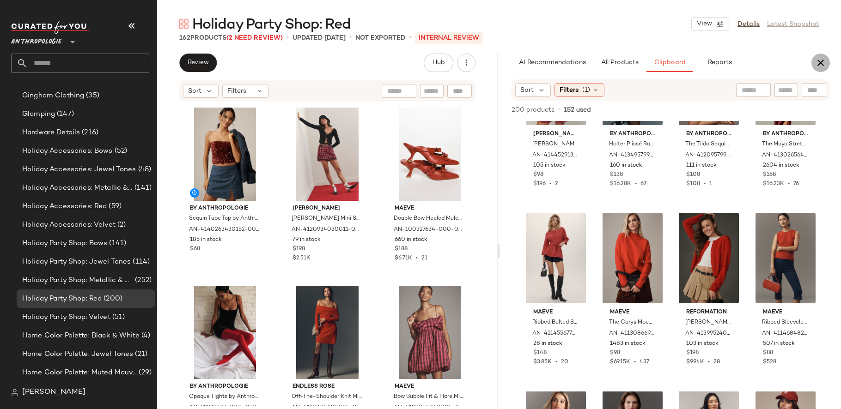
click at [821, 67] on icon "button" at bounding box center [820, 62] width 11 height 11
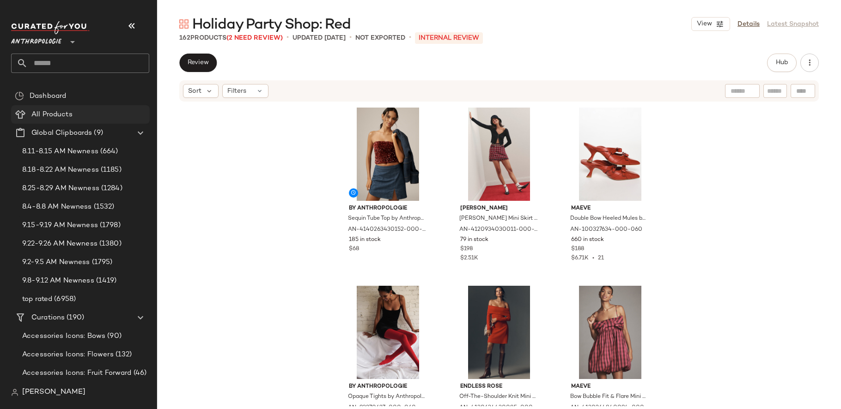
click at [64, 119] on span "All Products" at bounding box center [51, 114] width 41 height 11
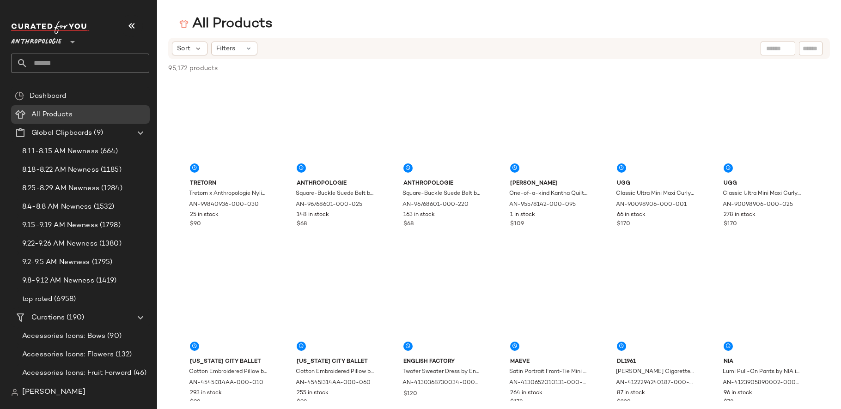
click at [765, 45] on div at bounding box center [777, 49] width 35 height 14
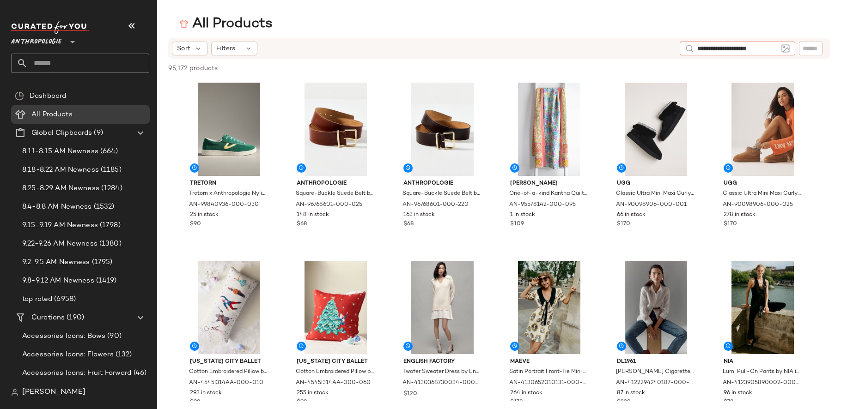
type input "**********"
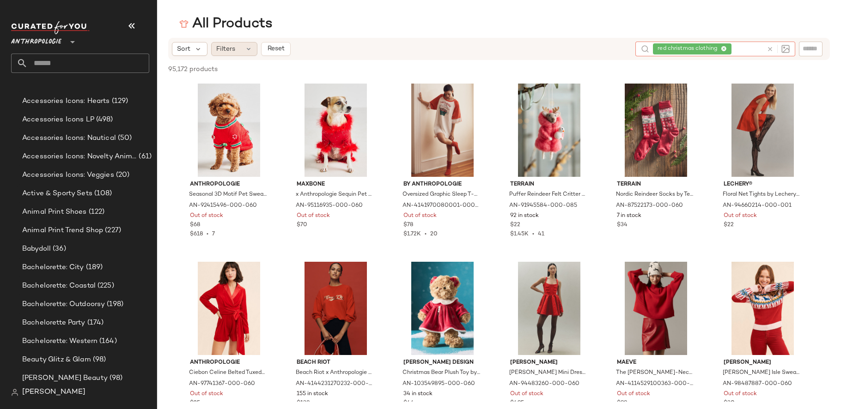
click at [227, 48] on span "Filters" at bounding box center [225, 49] width 19 height 10
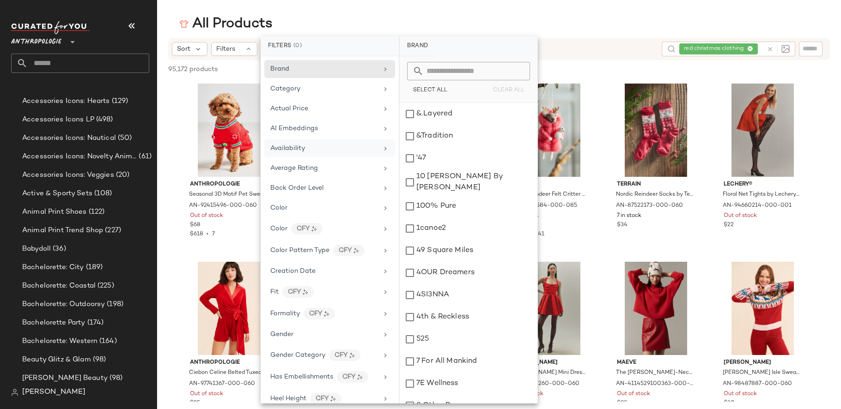
click at [299, 151] on span "Availability" at bounding box center [287, 148] width 35 height 7
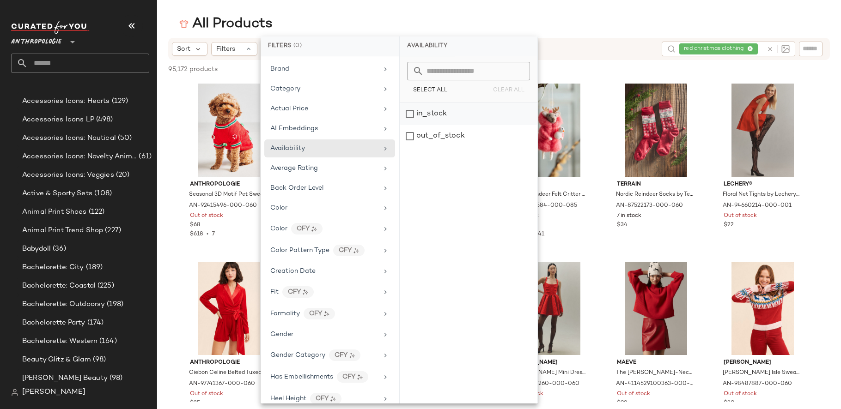
click at [438, 104] on div "in_stock" at bounding box center [469, 114] width 138 height 22
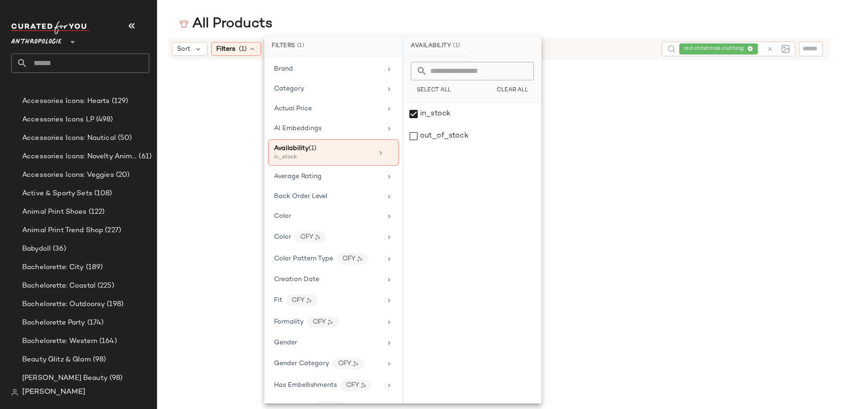
click at [168, 257] on div "Sort Filters (1) Reset red christmas clothing" at bounding box center [499, 223] width 684 height 371
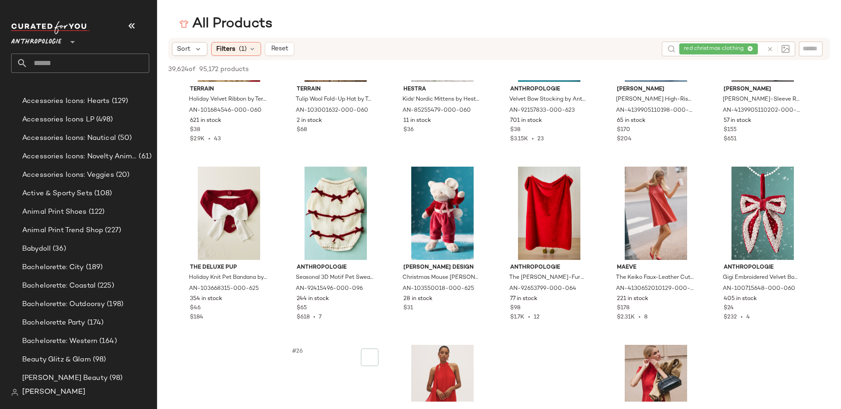
scroll to position [534, 0]
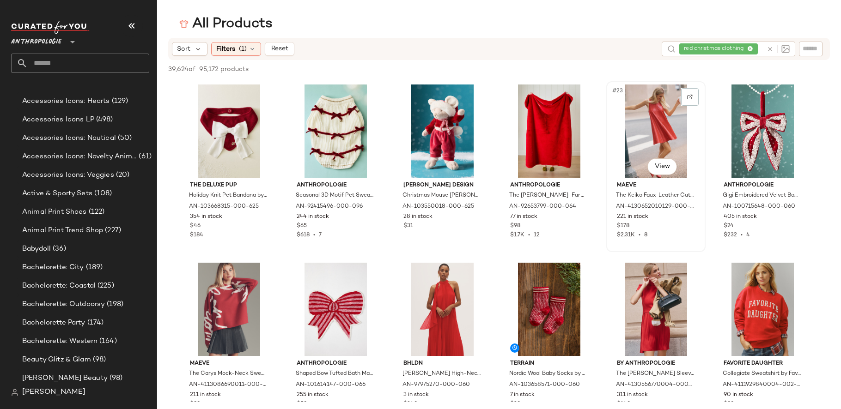
click at [642, 147] on div "#23 View" at bounding box center [655, 131] width 93 height 93
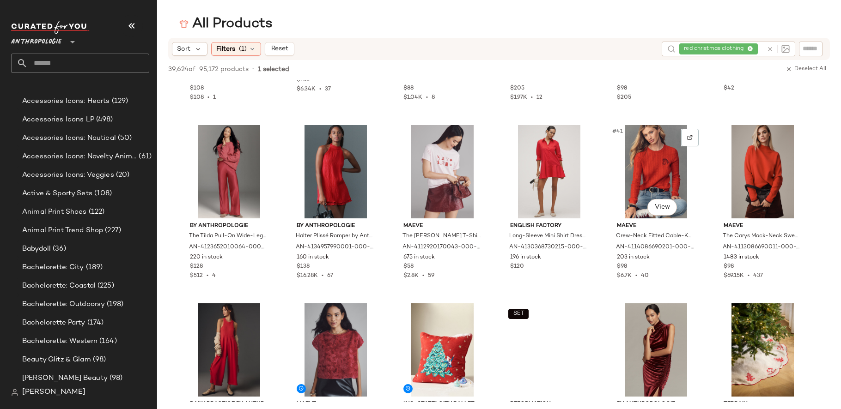
scroll to position [1030, 0]
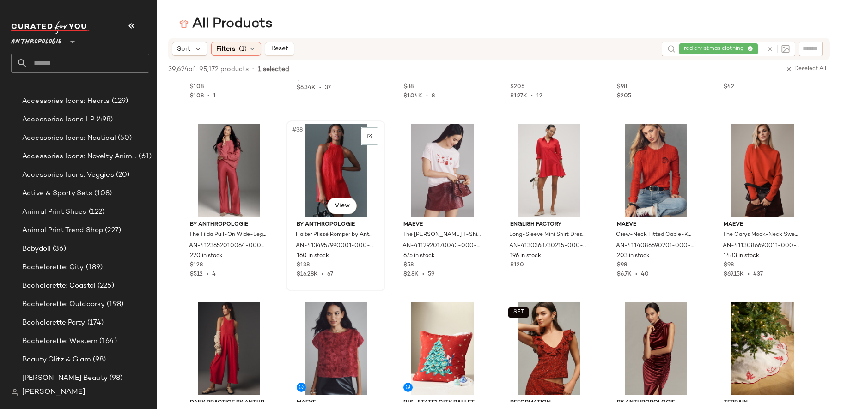
click at [356, 158] on div "#38 View" at bounding box center [335, 170] width 93 height 93
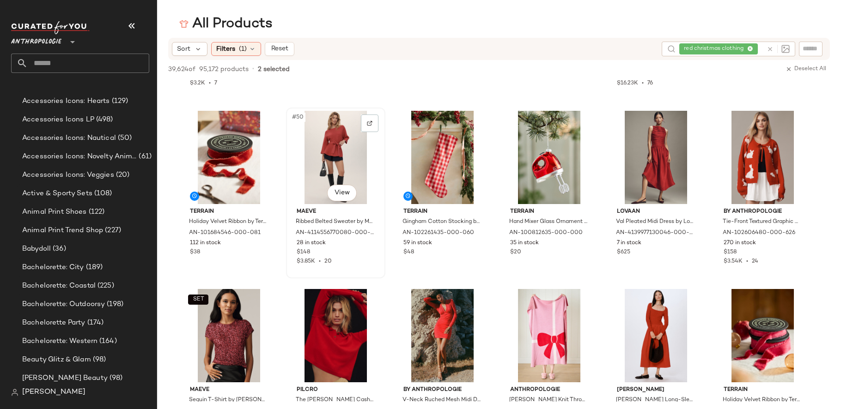
scroll to position [1400, 0]
click at [651, 156] on div "#53 View" at bounding box center [655, 156] width 93 height 93
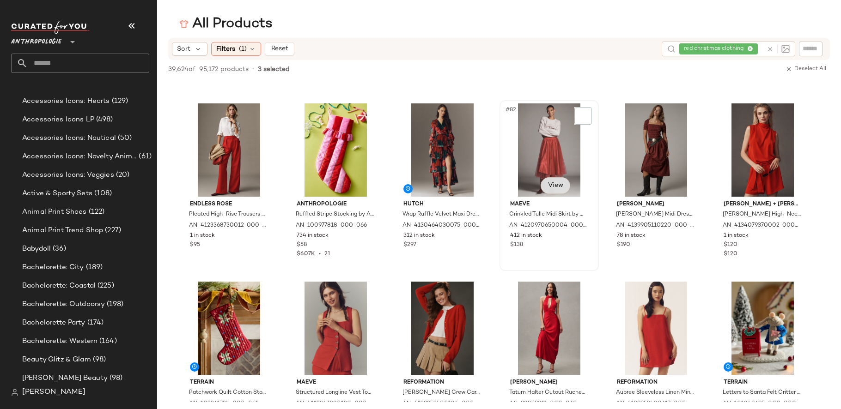
scroll to position [2298, 0]
click at [571, 136] on div "#82 View" at bounding box center [549, 150] width 93 height 93
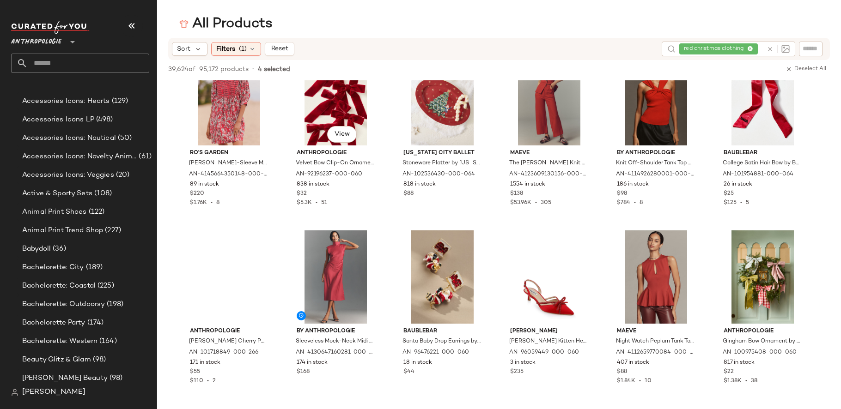
scroll to position [3242, 0]
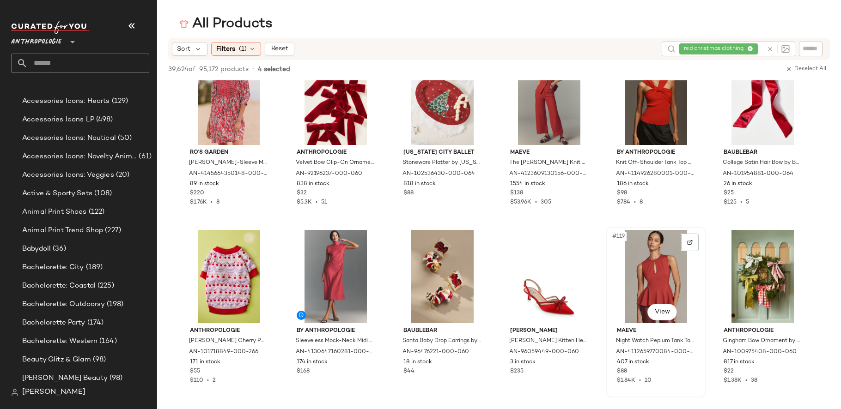
click at [653, 278] on div "#119 View" at bounding box center [655, 276] width 93 height 93
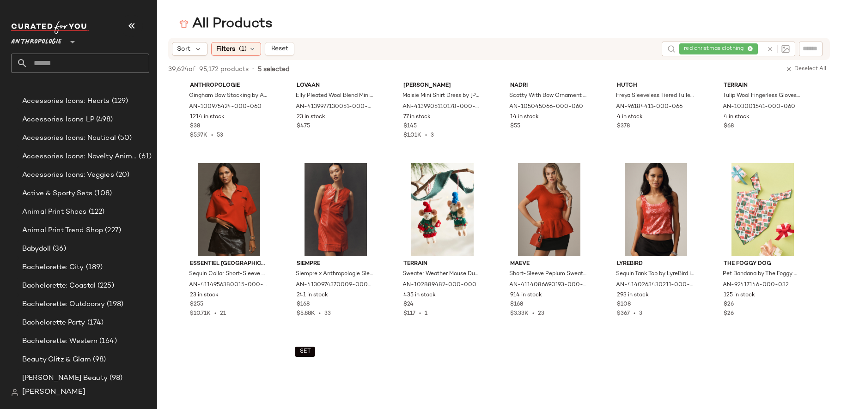
scroll to position [4203, 0]
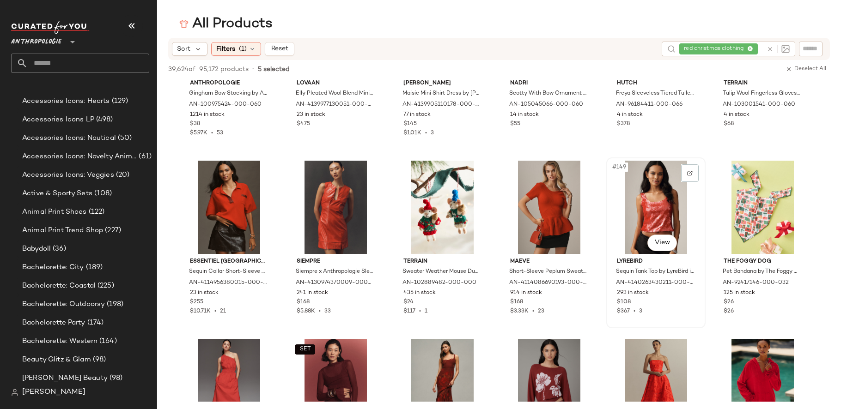
click at [632, 226] on div "#149 View" at bounding box center [655, 207] width 93 height 93
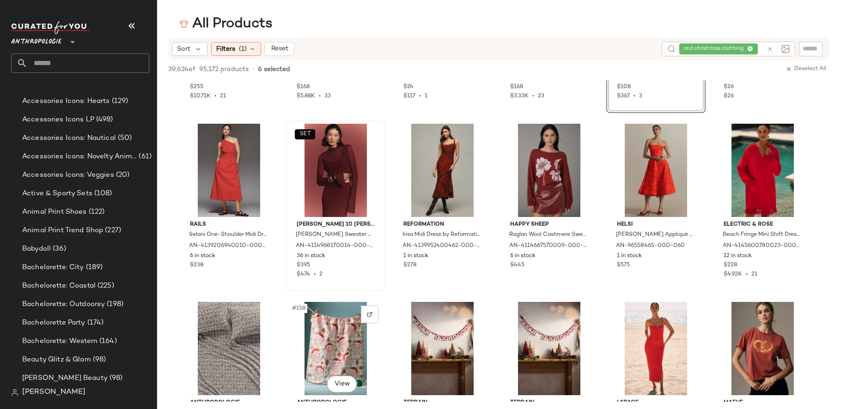
scroll to position [4417, 0]
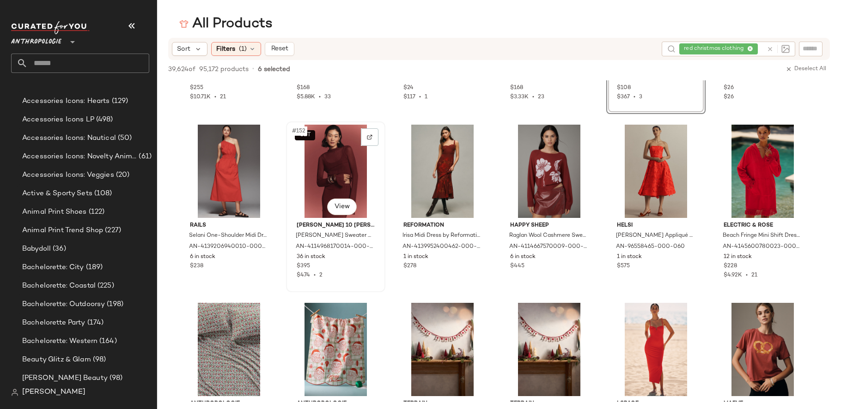
click at [348, 165] on div "SET #152 View" at bounding box center [335, 171] width 93 height 93
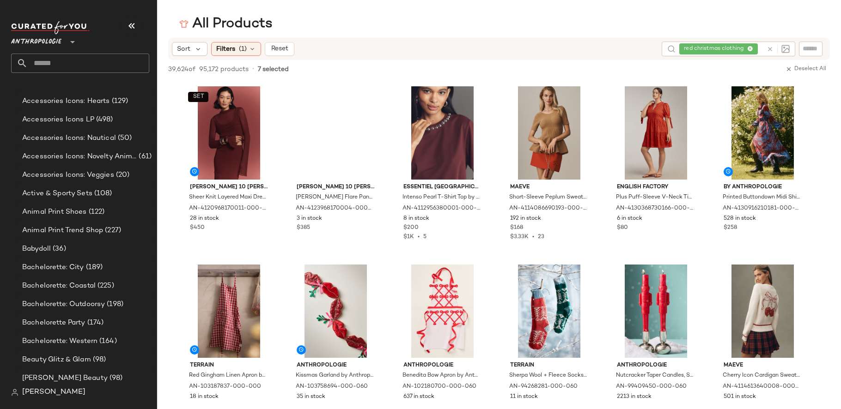
scroll to position [6058, 0]
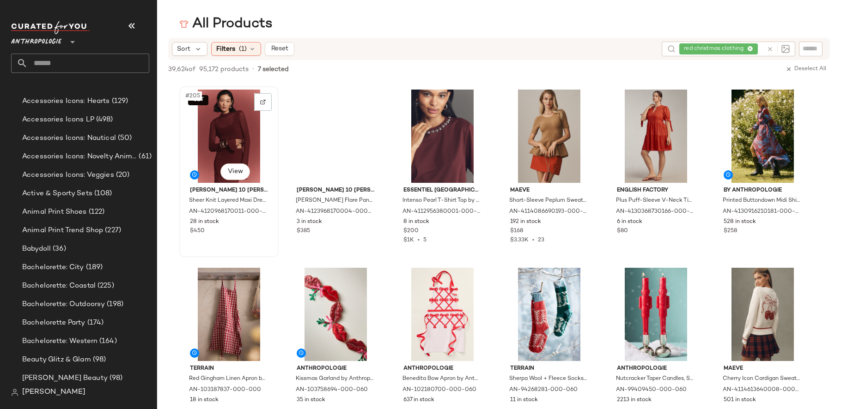
click at [234, 140] on div "SET #205 View" at bounding box center [228, 136] width 93 height 93
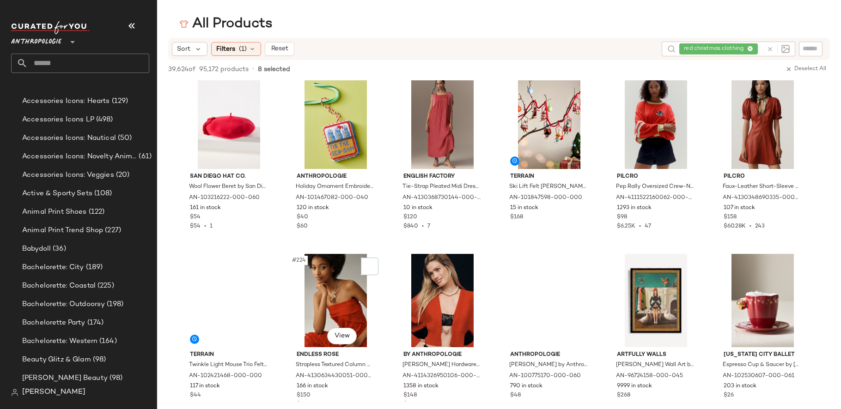
scroll to position [6597, 0]
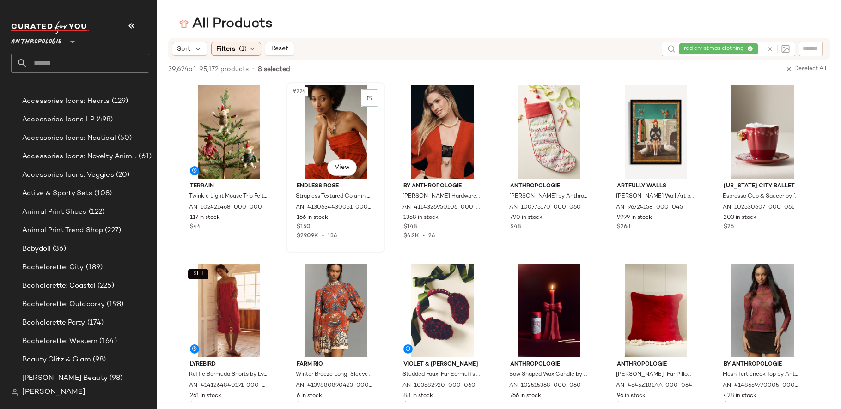
click at [336, 130] on div "#224 View" at bounding box center [335, 131] width 93 height 93
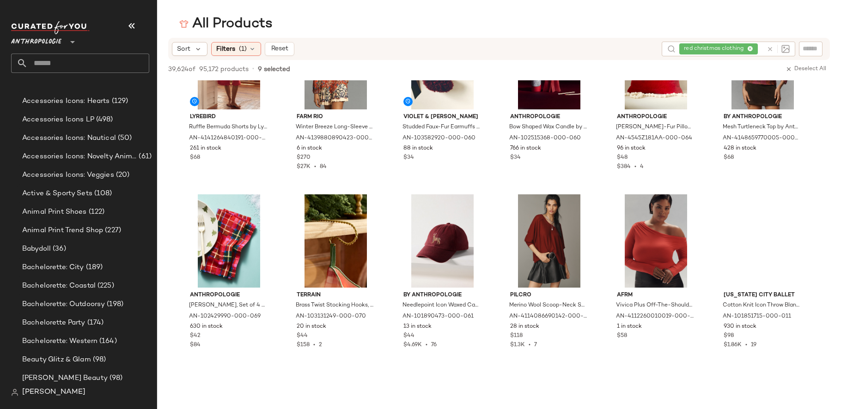
scroll to position [6846, 0]
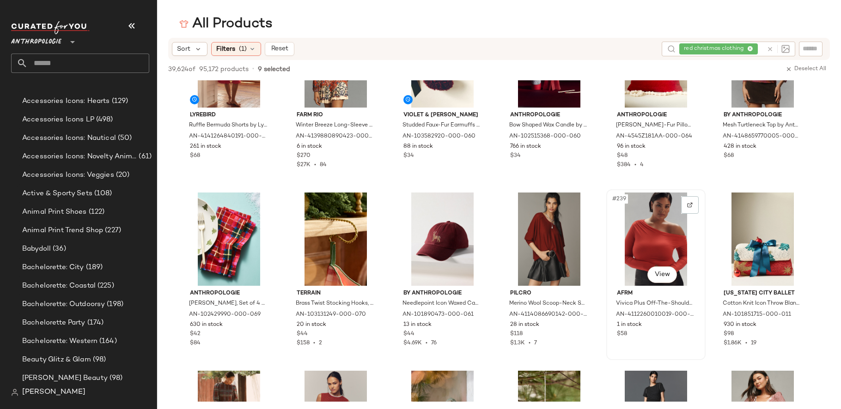
click at [636, 213] on div "#239 View" at bounding box center [655, 239] width 93 height 93
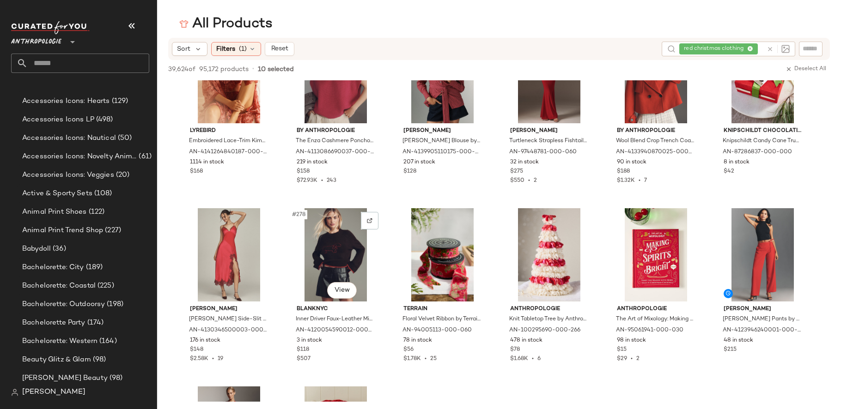
scroll to position [8080, 0]
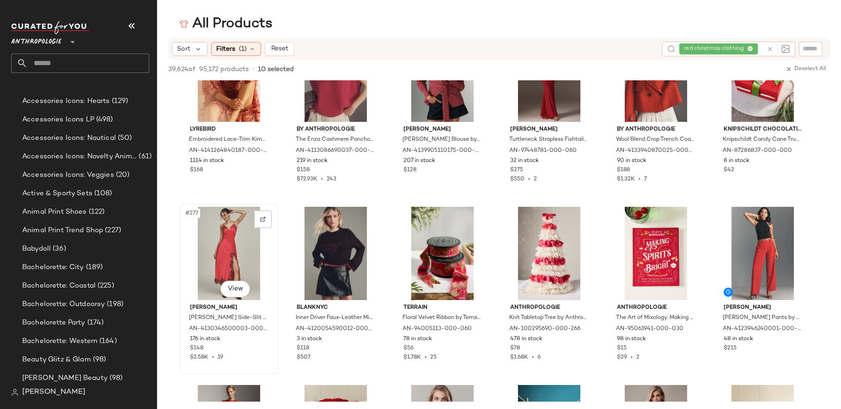
click at [244, 258] on div "#277 View" at bounding box center [228, 253] width 93 height 93
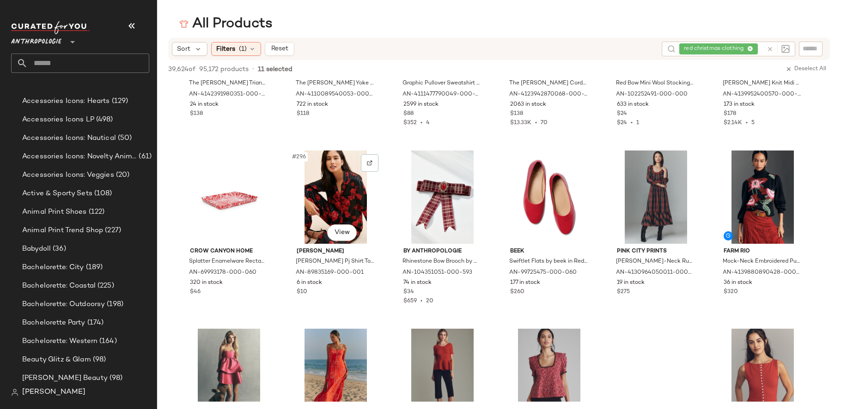
scroll to position [8674, 0]
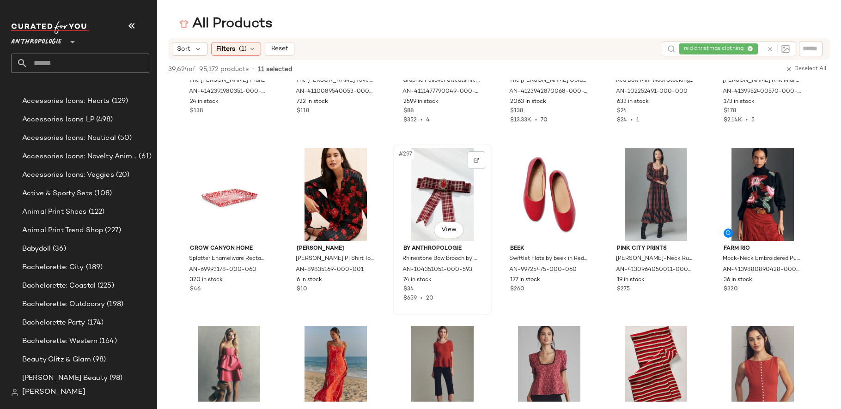
click at [444, 200] on div "#297 View" at bounding box center [442, 194] width 93 height 93
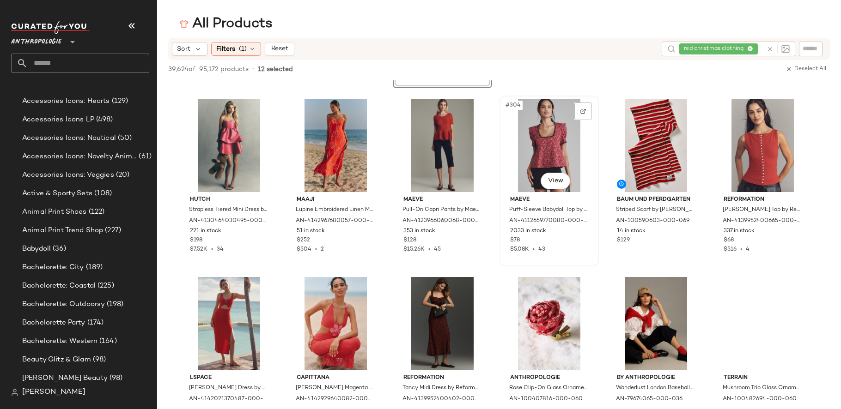
scroll to position [8904, 0]
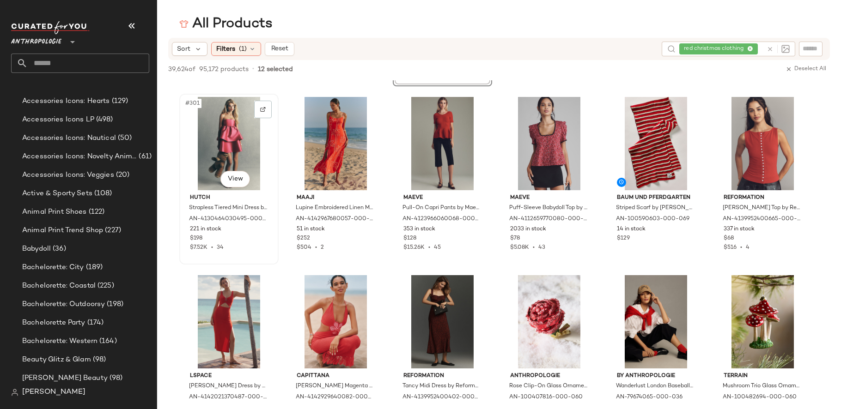
click at [261, 152] on div "#301 View" at bounding box center [228, 143] width 93 height 93
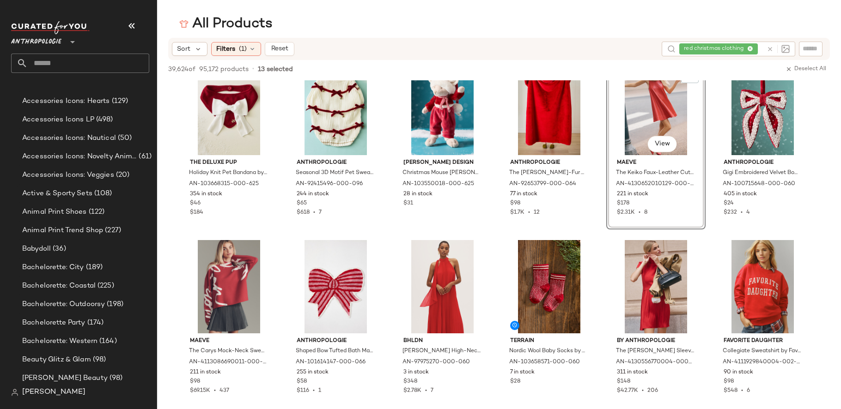
scroll to position [560, 0]
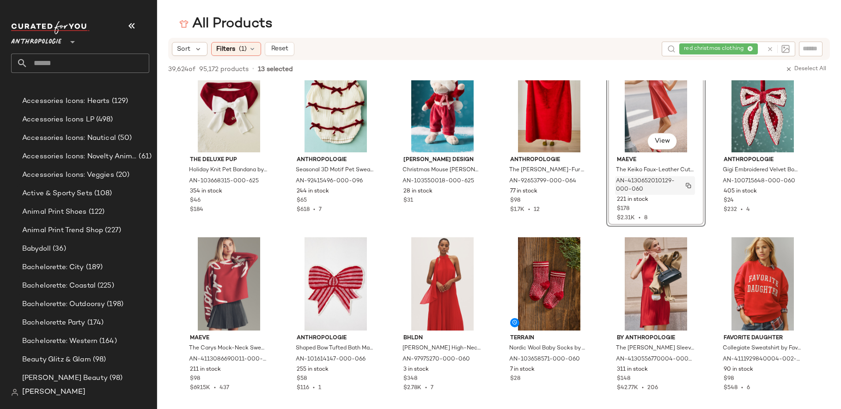
click at [659, 181] on span "AN-4130652010129-000-060" at bounding box center [646, 185] width 61 height 17
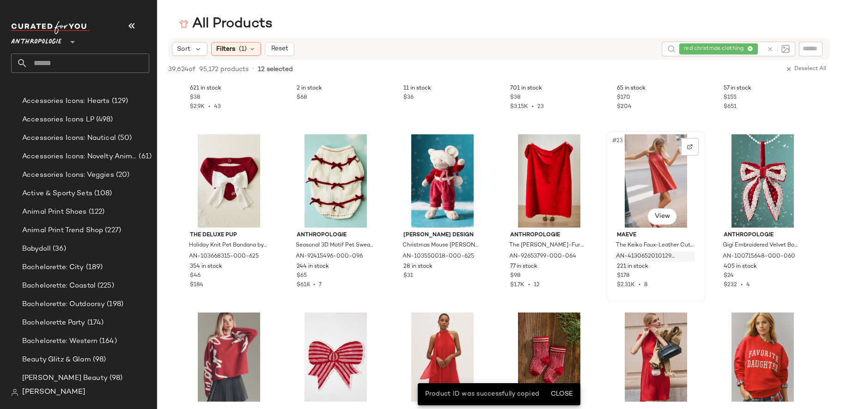
scroll to position [466, 0]
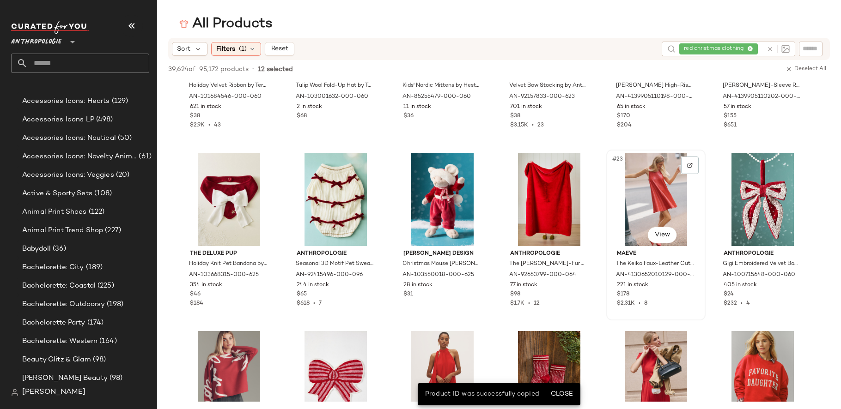
click at [658, 165] on div "#23 View" at bounding box center [655, 199] width 93 height 93
click at [684, 163] on div at bounding box center [690, 166] width 18 height 18
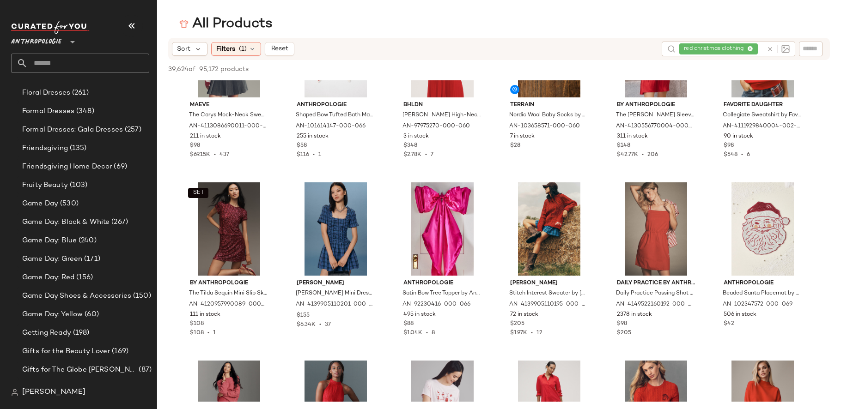
scroll to position [1617, 0]
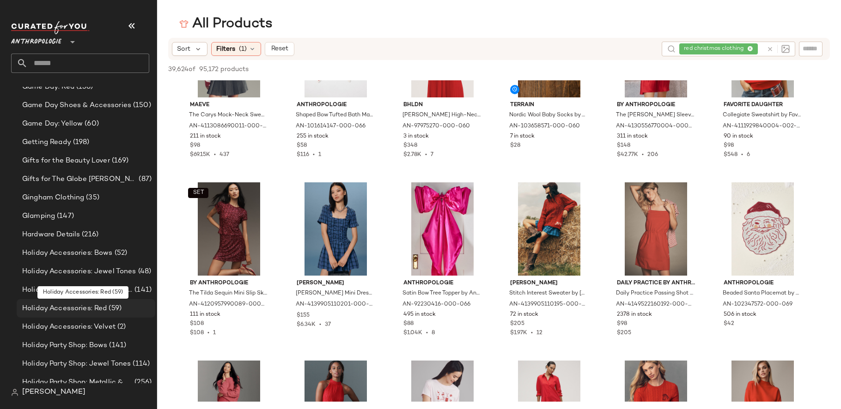
click at [113, 310] on span "(59)" at bounding box center [114, 309] width 15 height 11
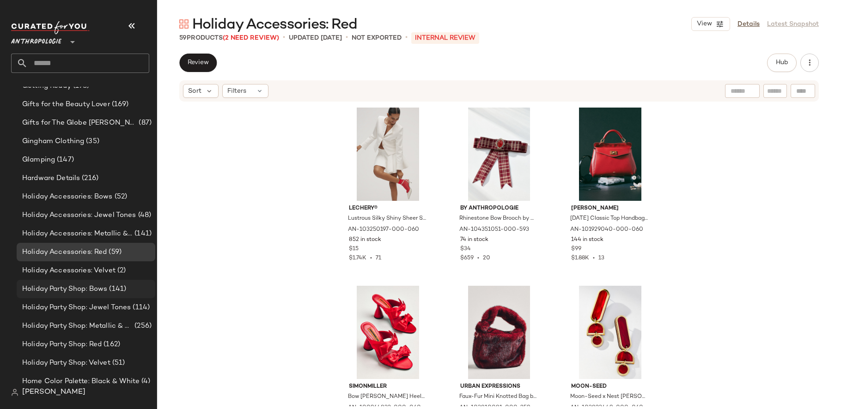
scroll to position [1674, 0]
click at [97, 342] on span "Holiday Party Shop: Red" at bounding box center [61, 344] width 79 height 11
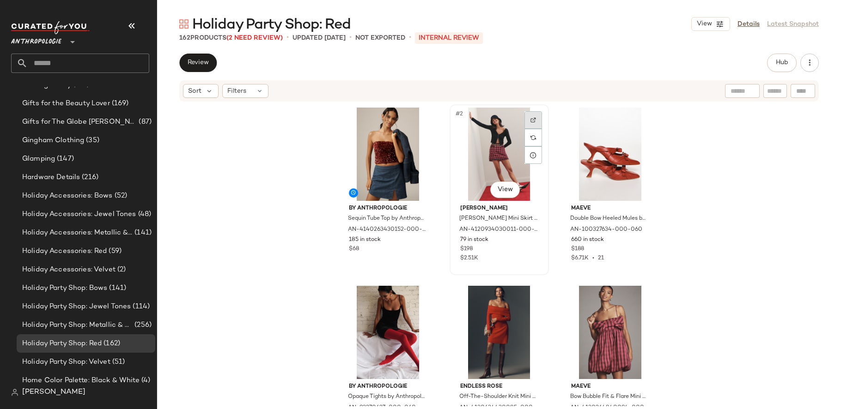
click at [530, 120] on img at bounding box center [533, 120] width 6 height 6
